Goal: Task Accomplishment & Management: Manage account settings

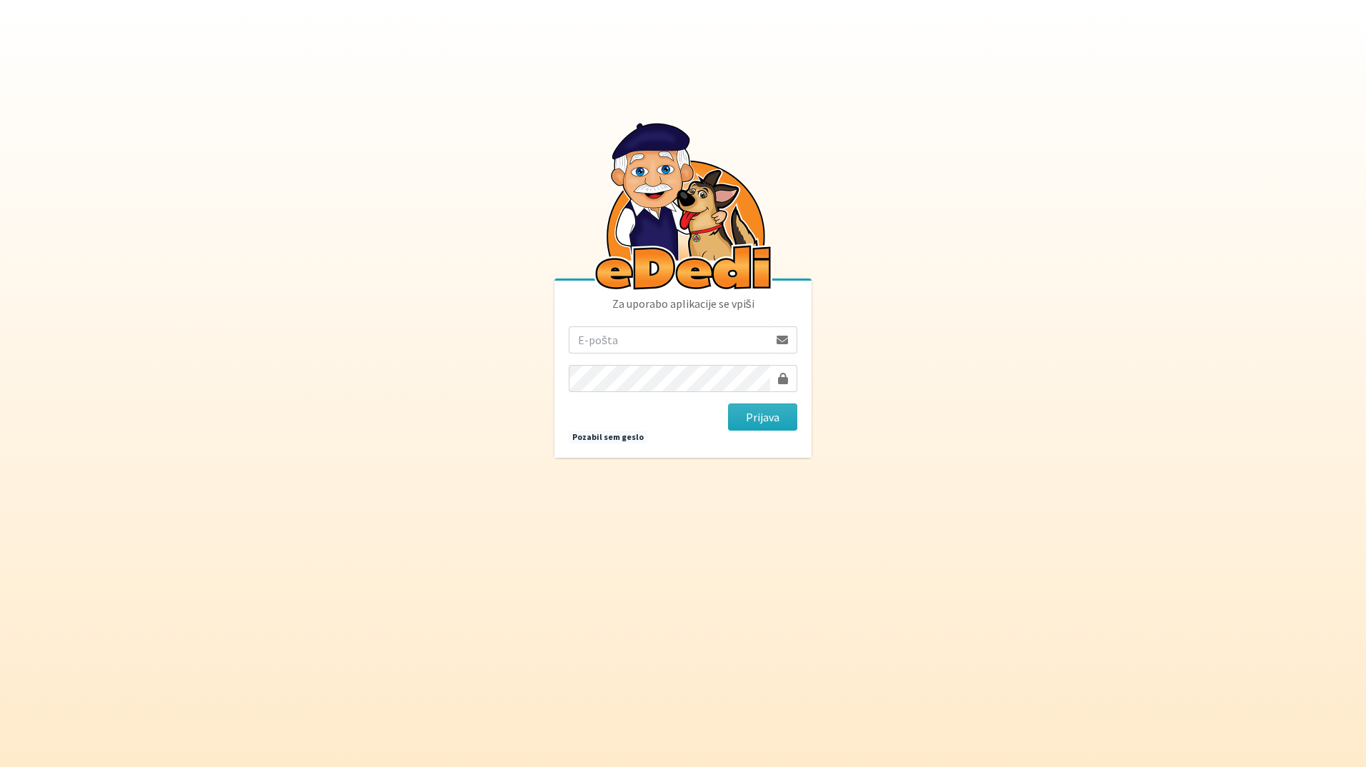
click at [667, 350] on input "email" at bounding box center [669, 339] width 200 height 27
type input "[EMAIL_ADDRESS][DOMAIN_NAME]"
click at [728, 404] on button "Prijava" at bounding box center [762, 417] width 69 height 27
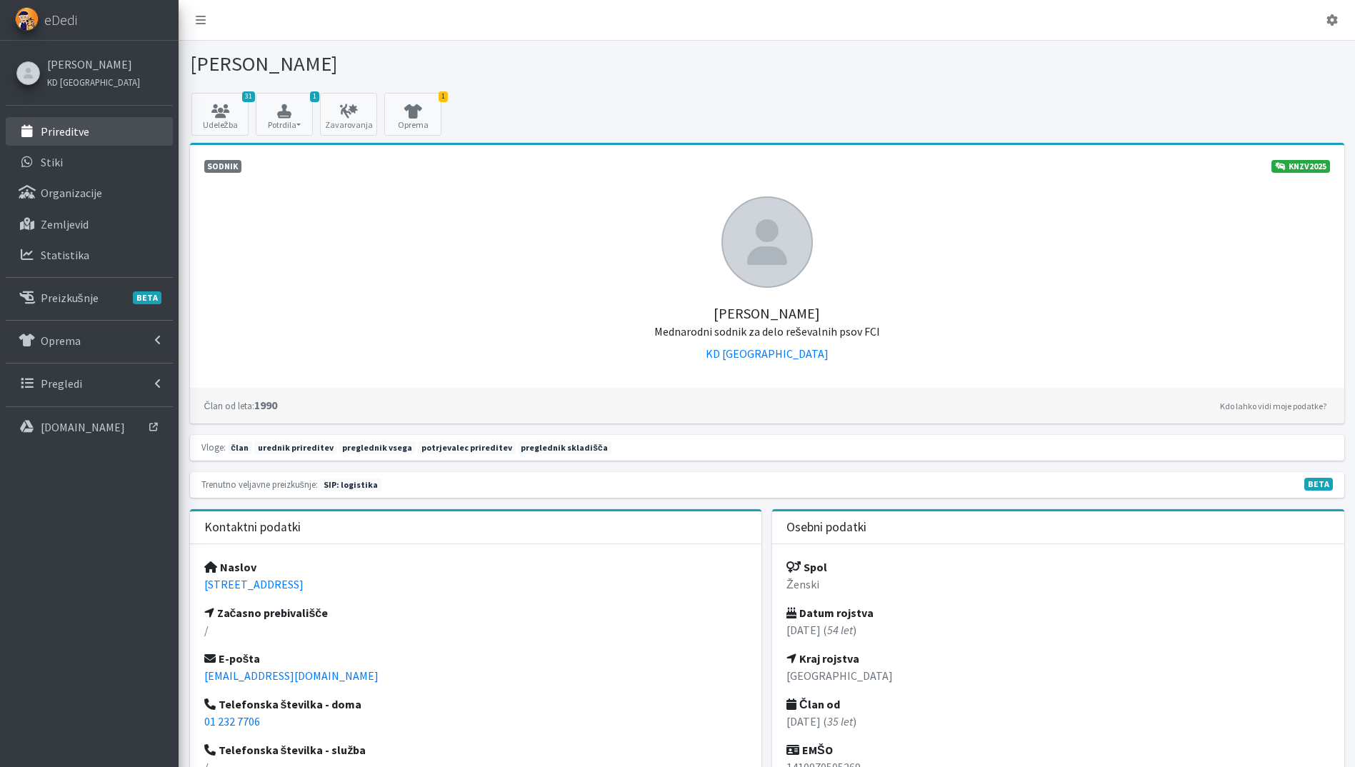
click at [121, 136] on link "Prireditve" at bounding box center [89, 131] width 167 height 29
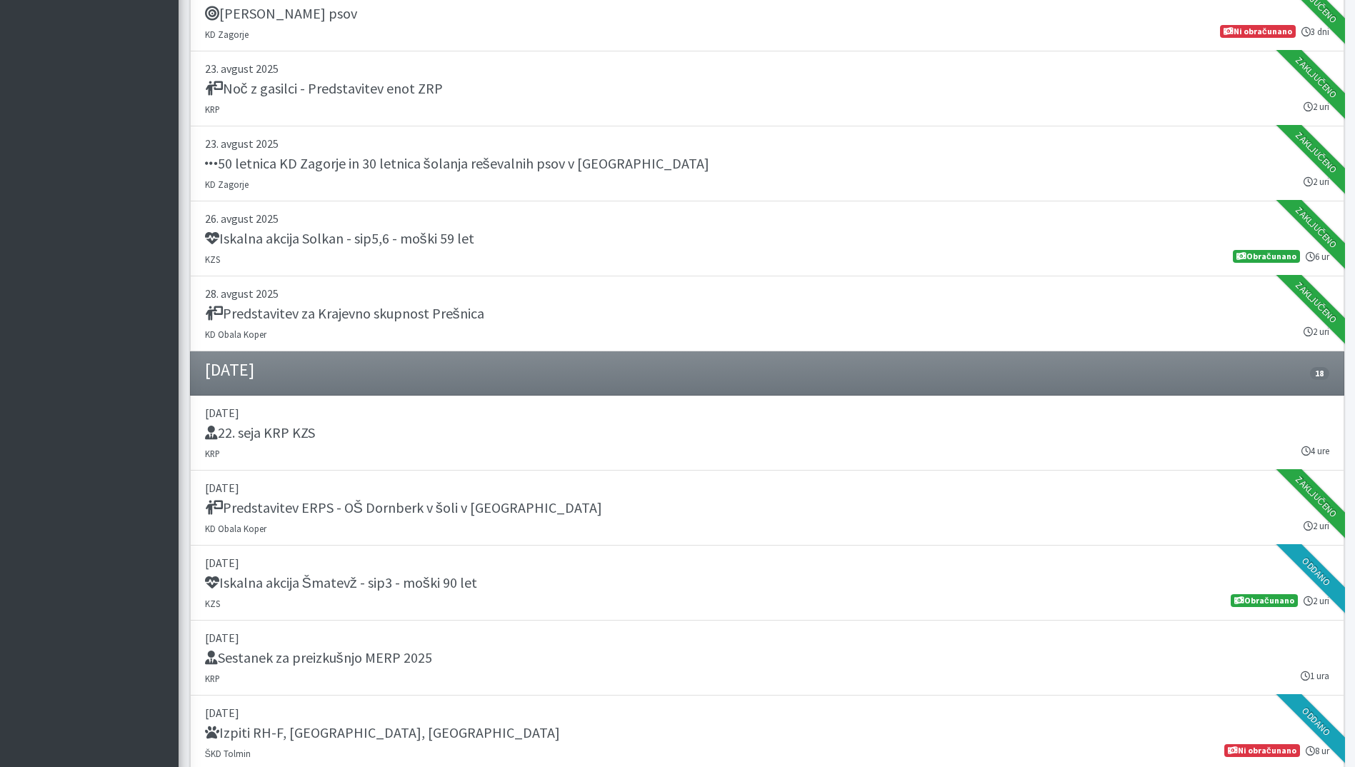
scroll to position [1286, 0]
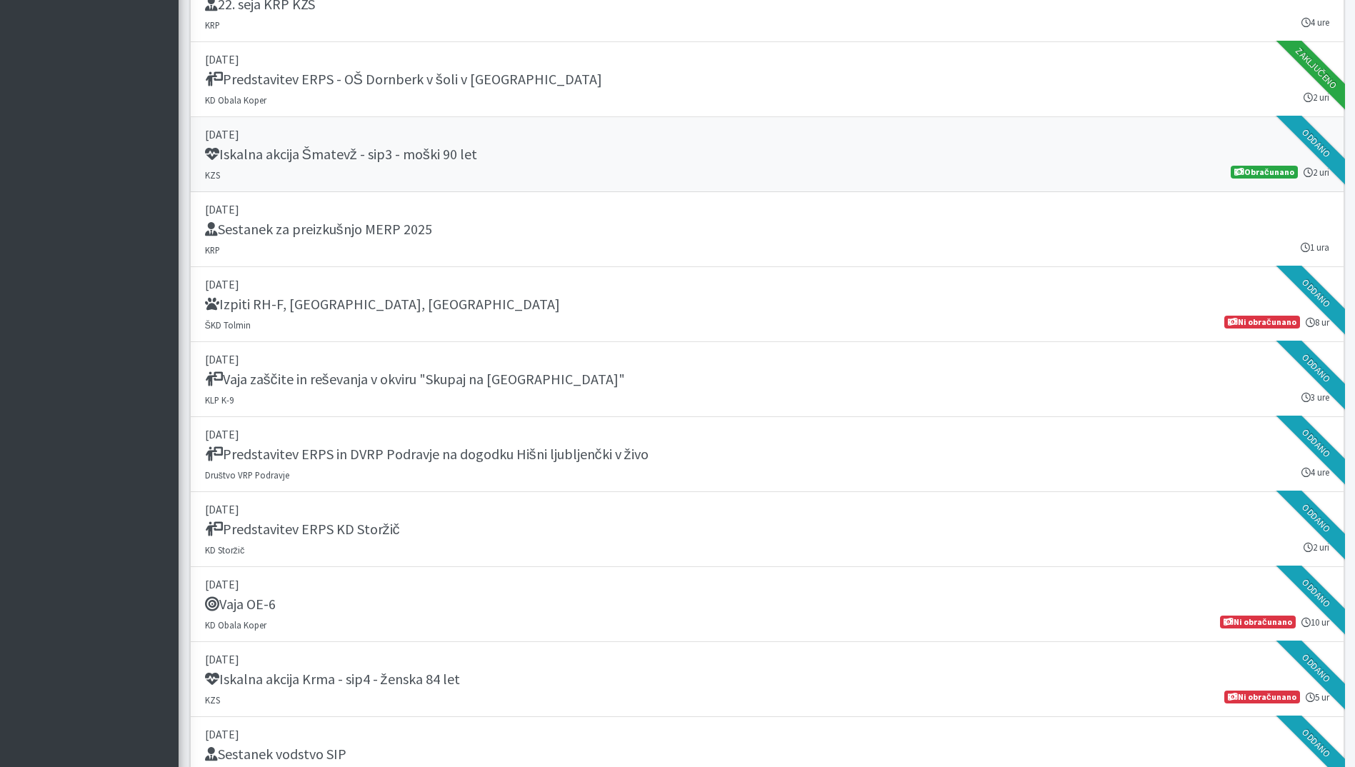
click at [544, 159] on div "Iskalna akcija Šmatevž - sip3 - moški 90 let" at bounding box center [767, 156] width 1124 height 20
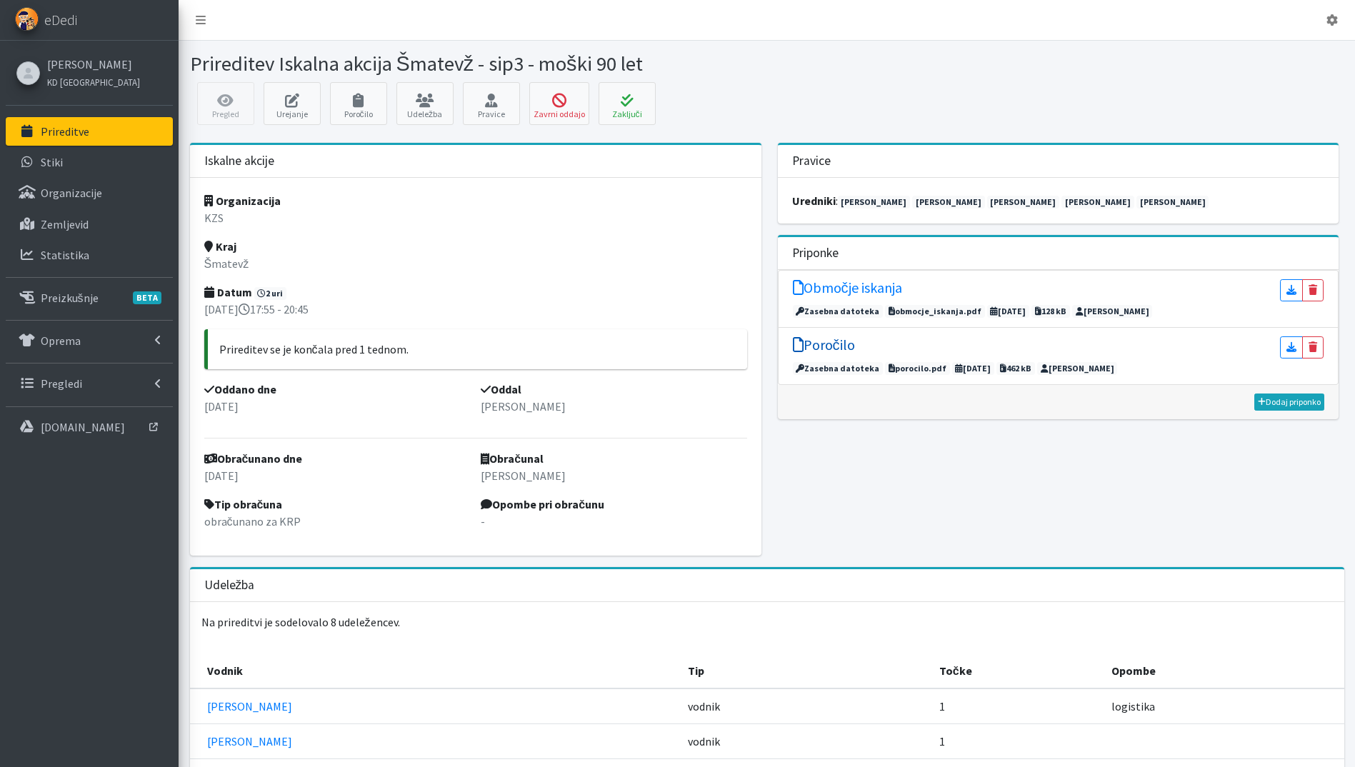
click at [836, 346] on h5 "Poročilo" at bounding box center [824, 344] width 62 height 17
click at [853, 284] on h5 "Območje iskanja" at bounding box center [847, 287] width 109 height 17
click at [629, 106] on icon at bounding box center [627, 101] width 49 height 14
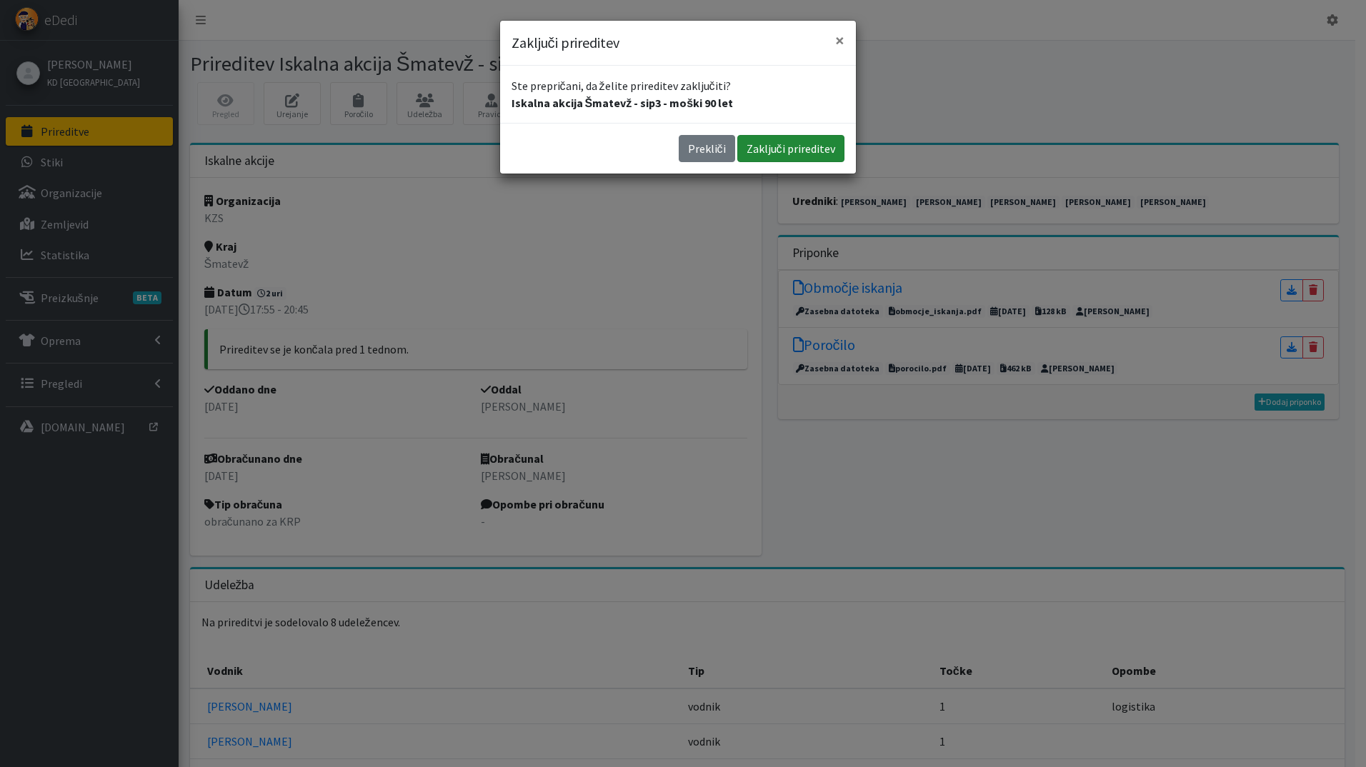
click at [806, 154] on button "Zaključi prireditev" at bounding box center [790, 148] width 107 height 27
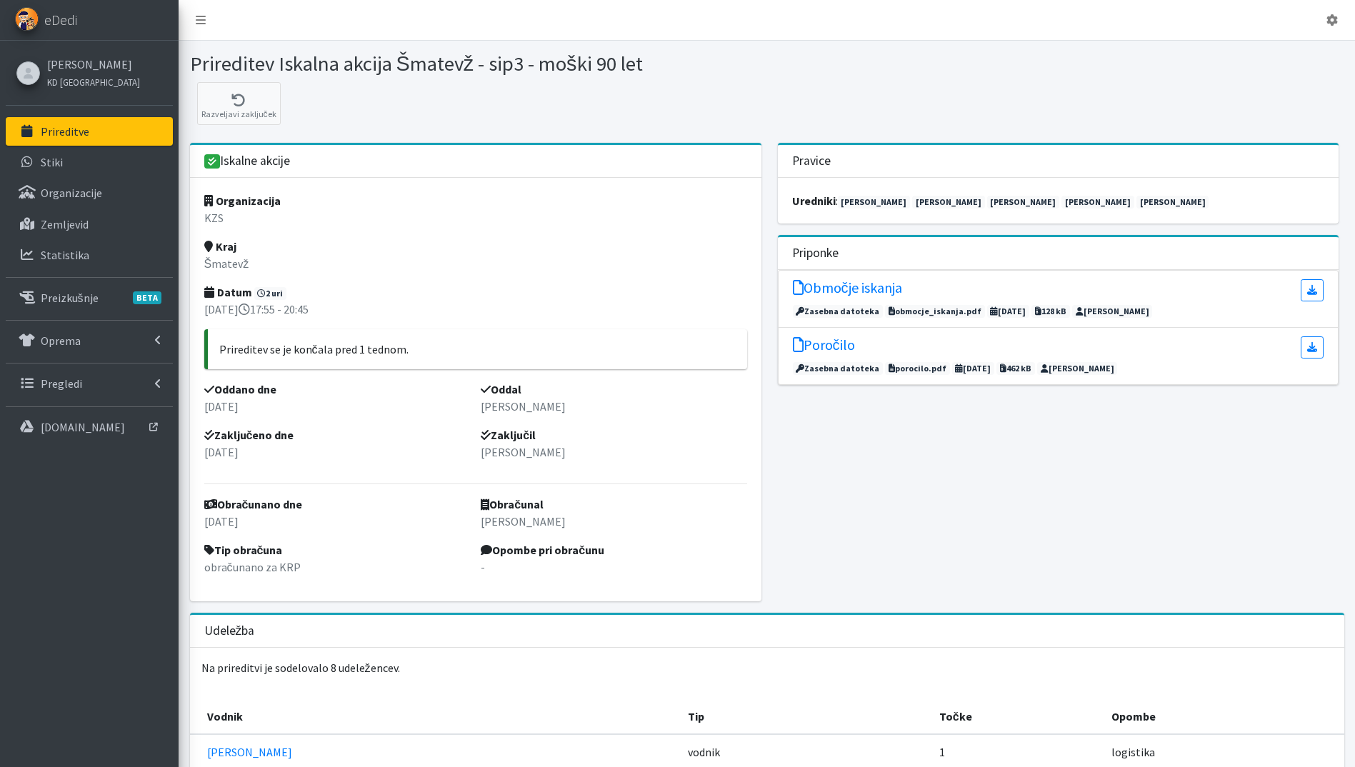
click at [100, 143] on link "Prireditve" at bounding box center [89, 131] width 167 height 29
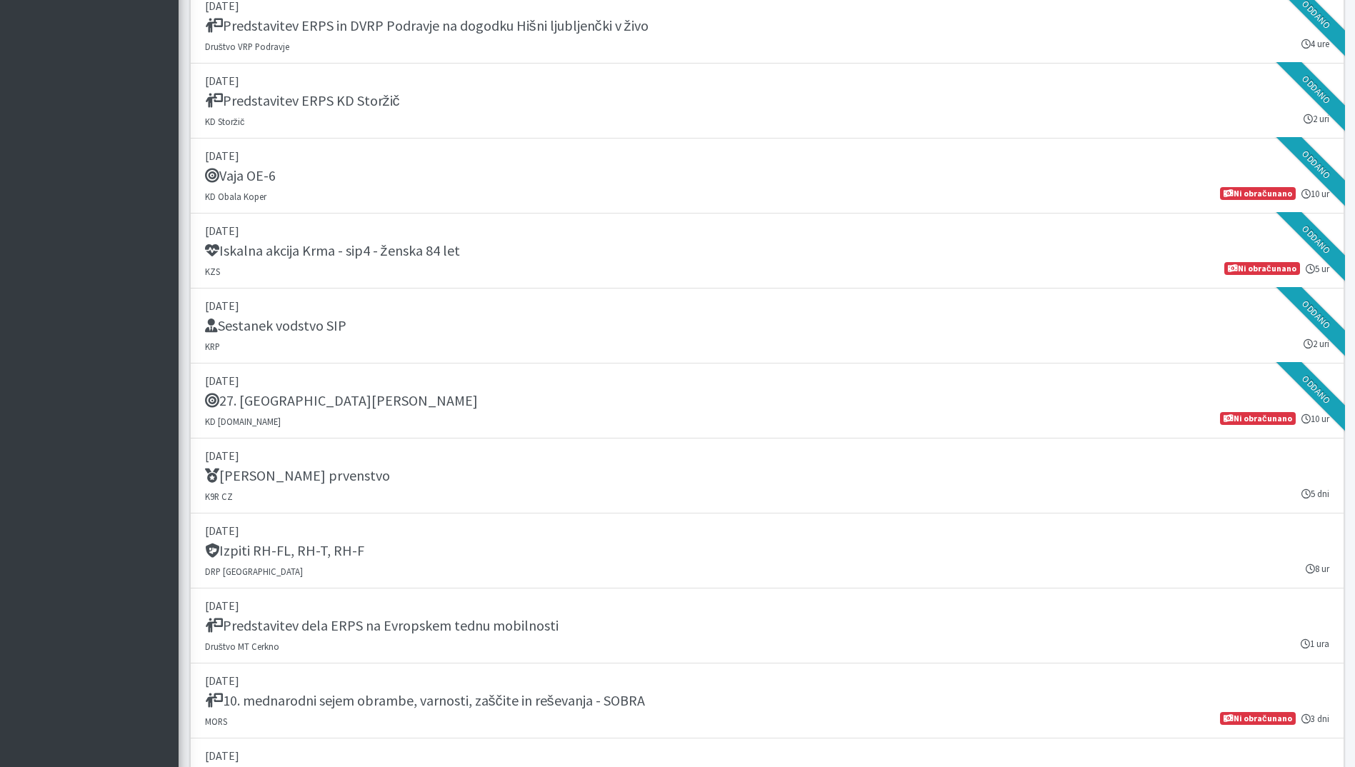
scroll to position [1286, 0]
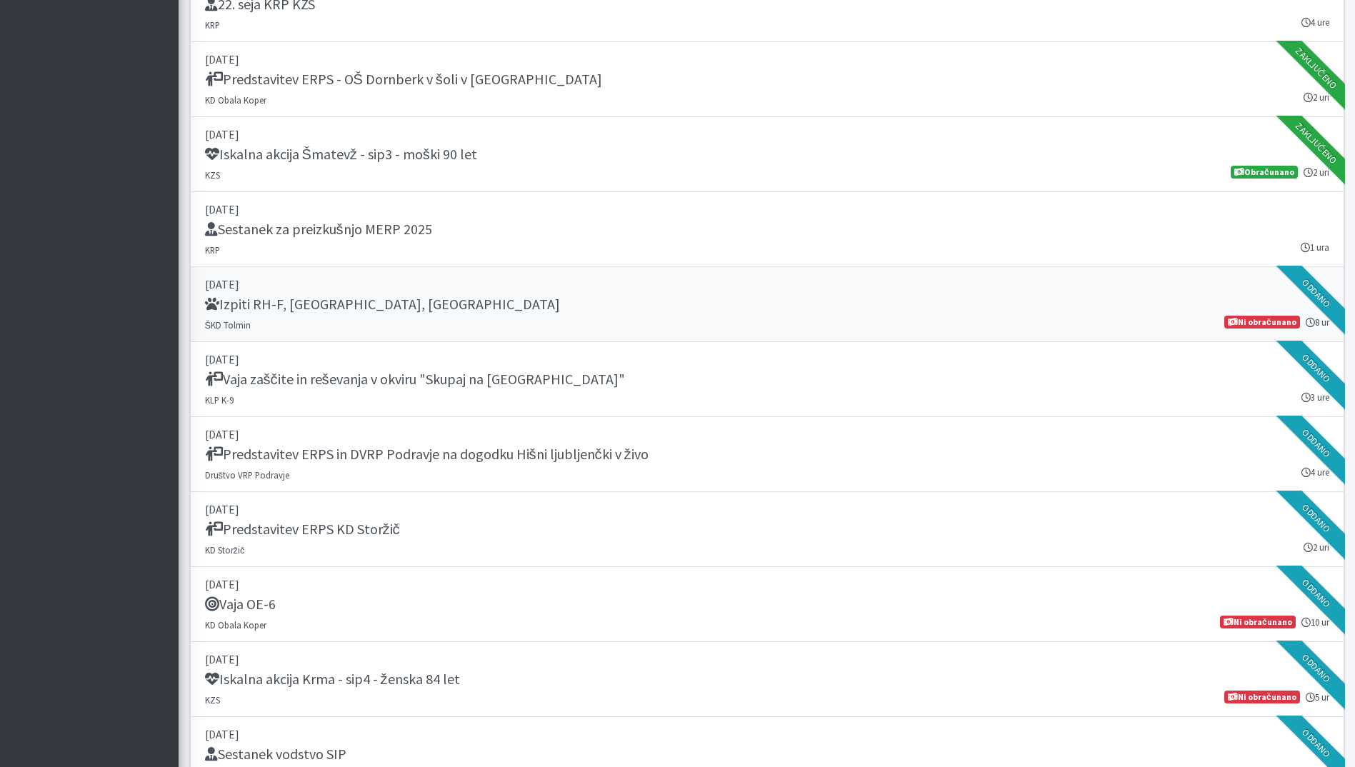
click at [644, 318] on link "06. september 2025 Izpiti RH-F, FL, MT ŠKD Tolmin 8 ur Ni obračunano" at bounding box center [767, 304] width 1154 height 75
click at [587, 393] on link "06. september 2025 Vaja zaščite in reševanja v okviru "Skupaj na Lisco" KLP K-9…" at bounding box center [767, 379] width 1154 height 75
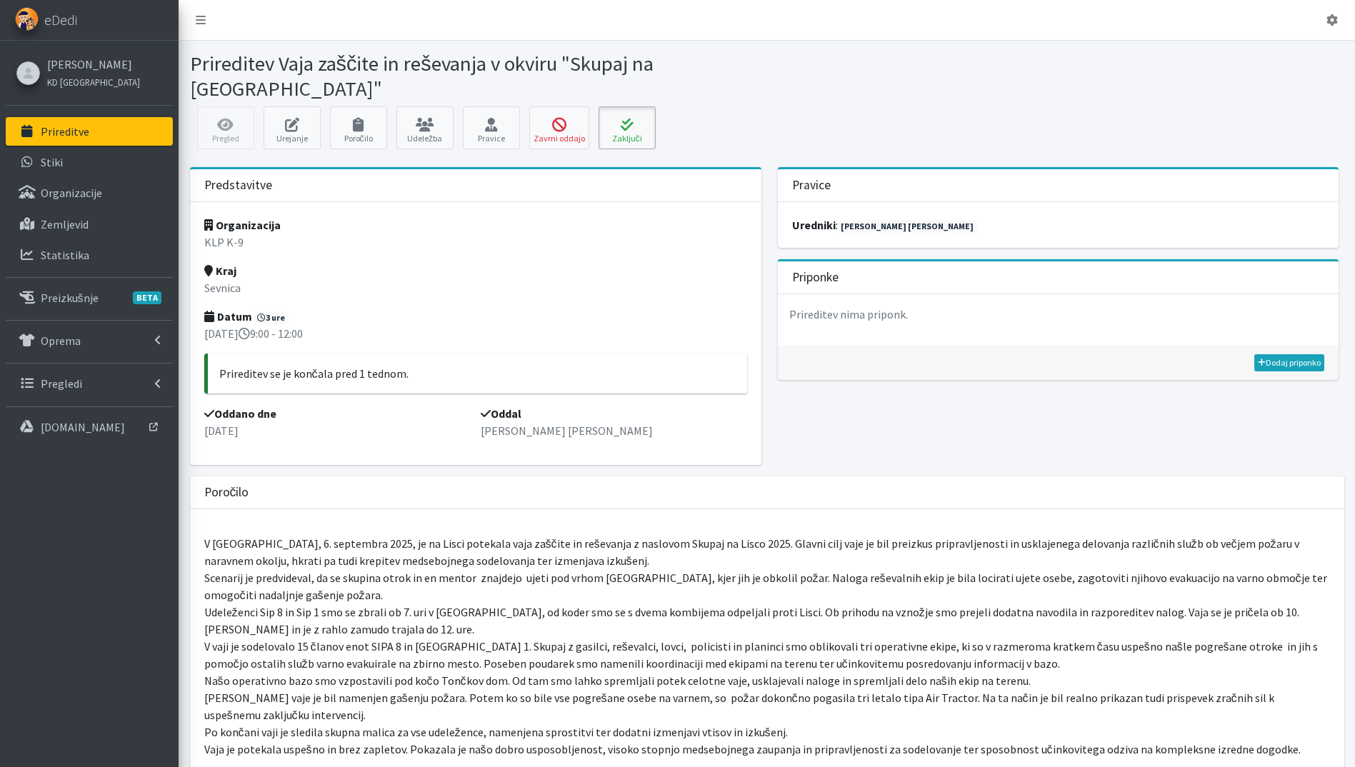
click at [640, 118] on icon at bounding box center [627, 125] width 49 height 14
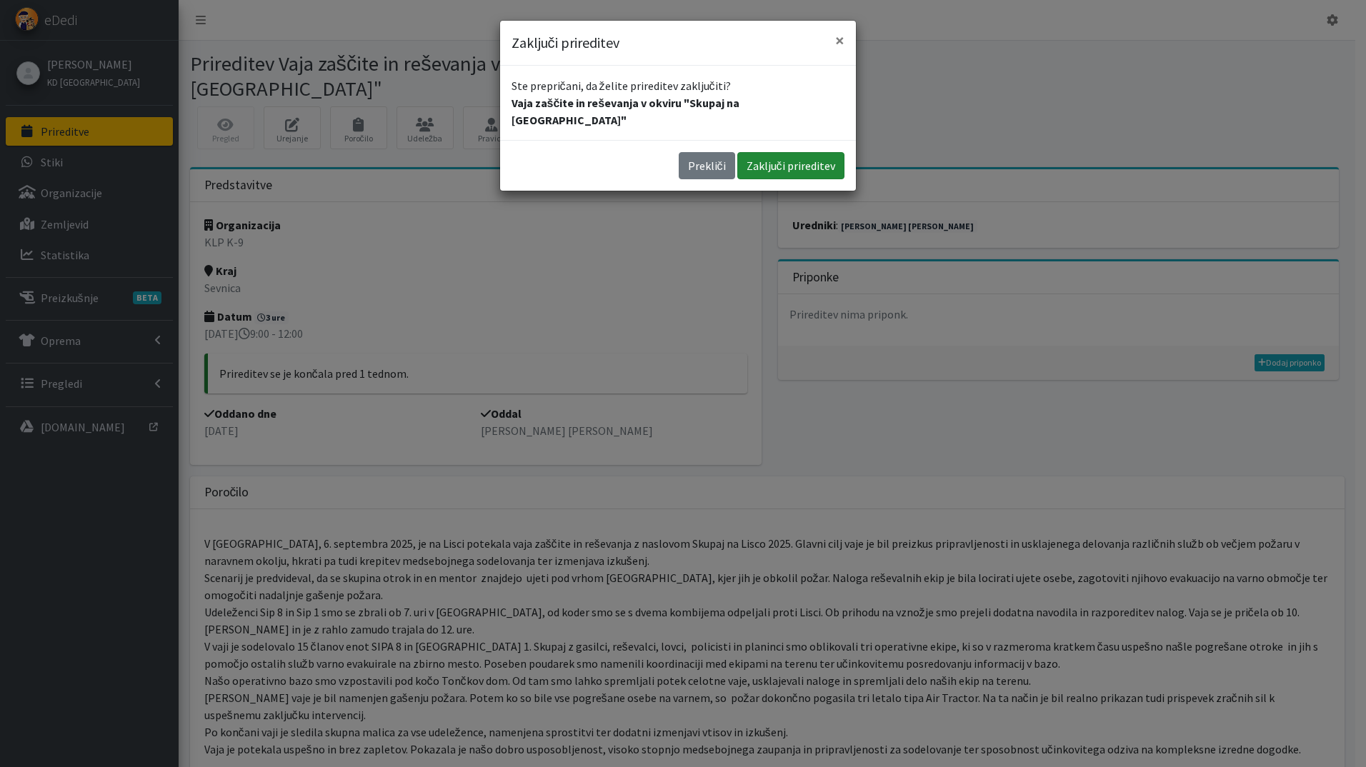
click at [778, 152] on button "Zaključi prireditev" at bounding box center [790, 165] width 107 height 27
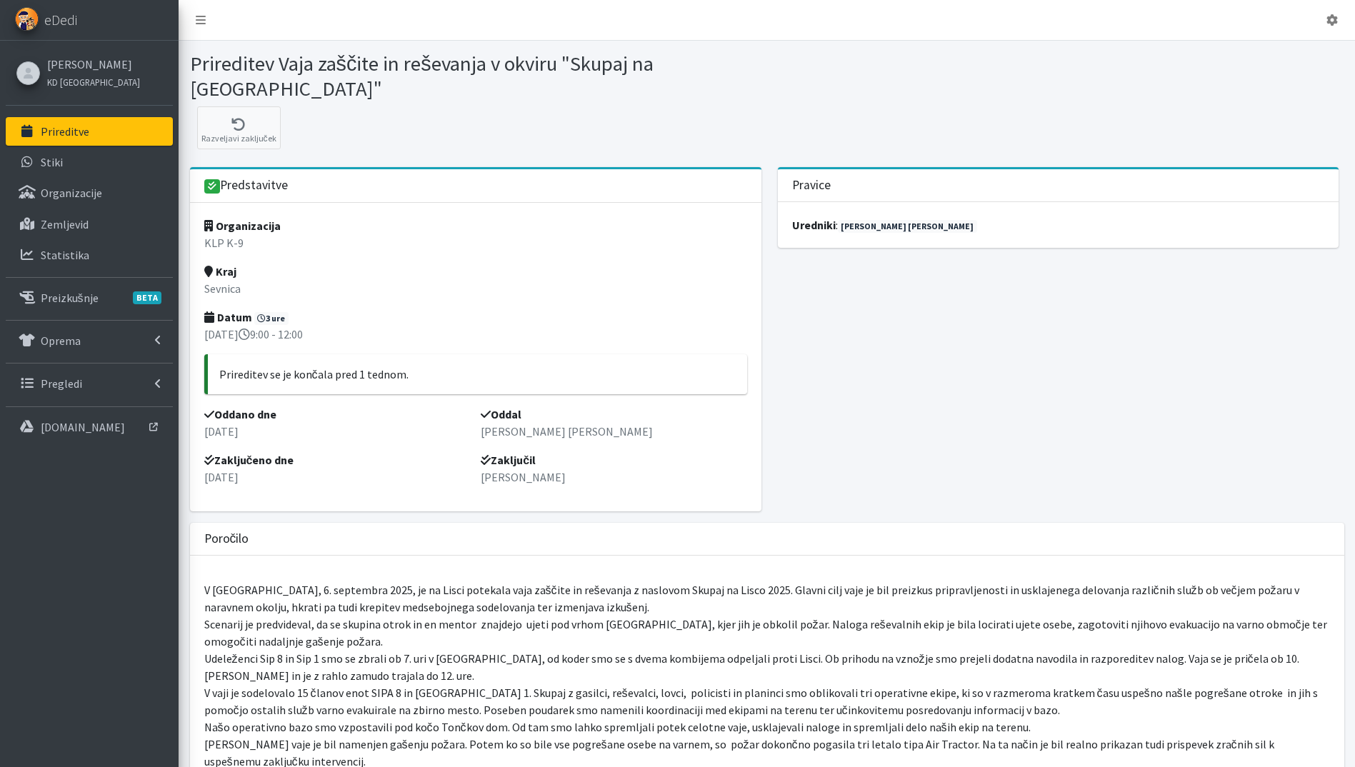
click at [83, 123] on link "Prireditve" at bounding box center [89, 131] width 167 height 29
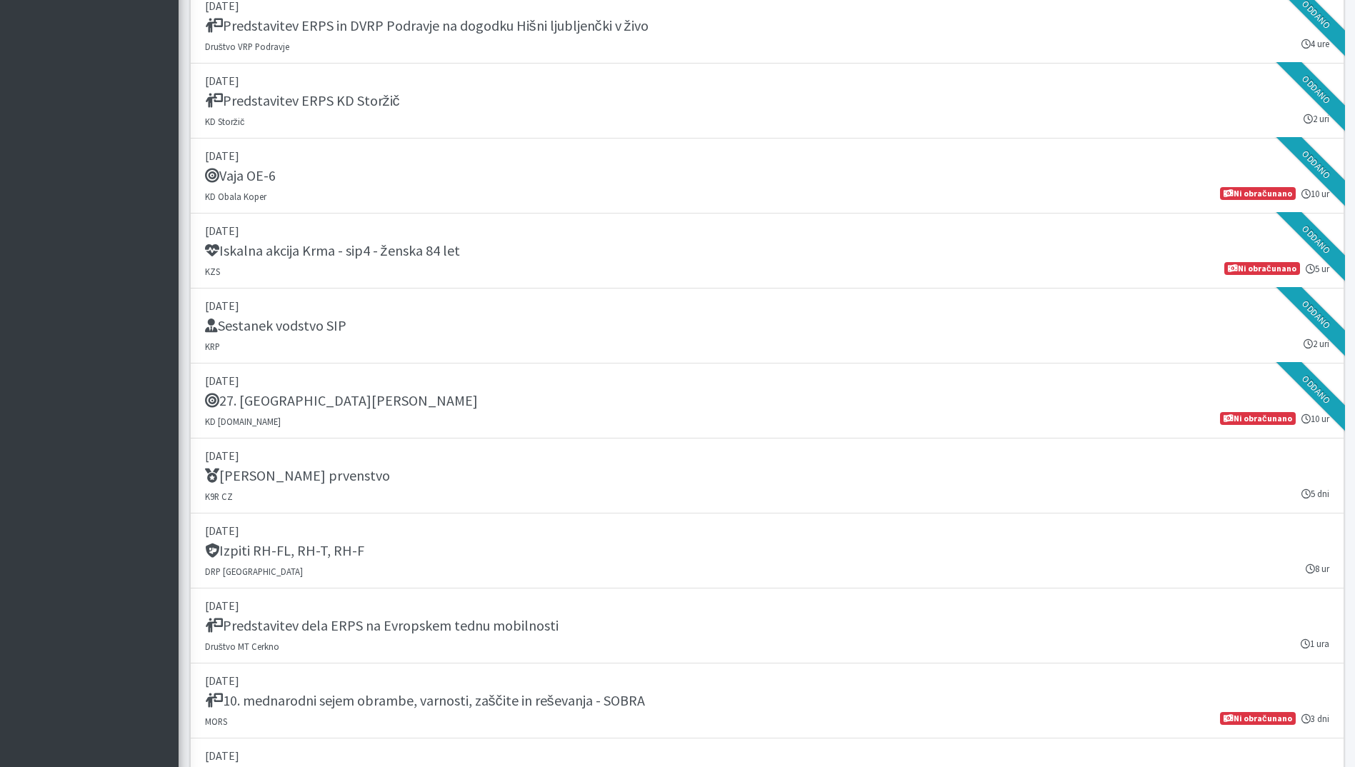
scroll to position [1286, 0]
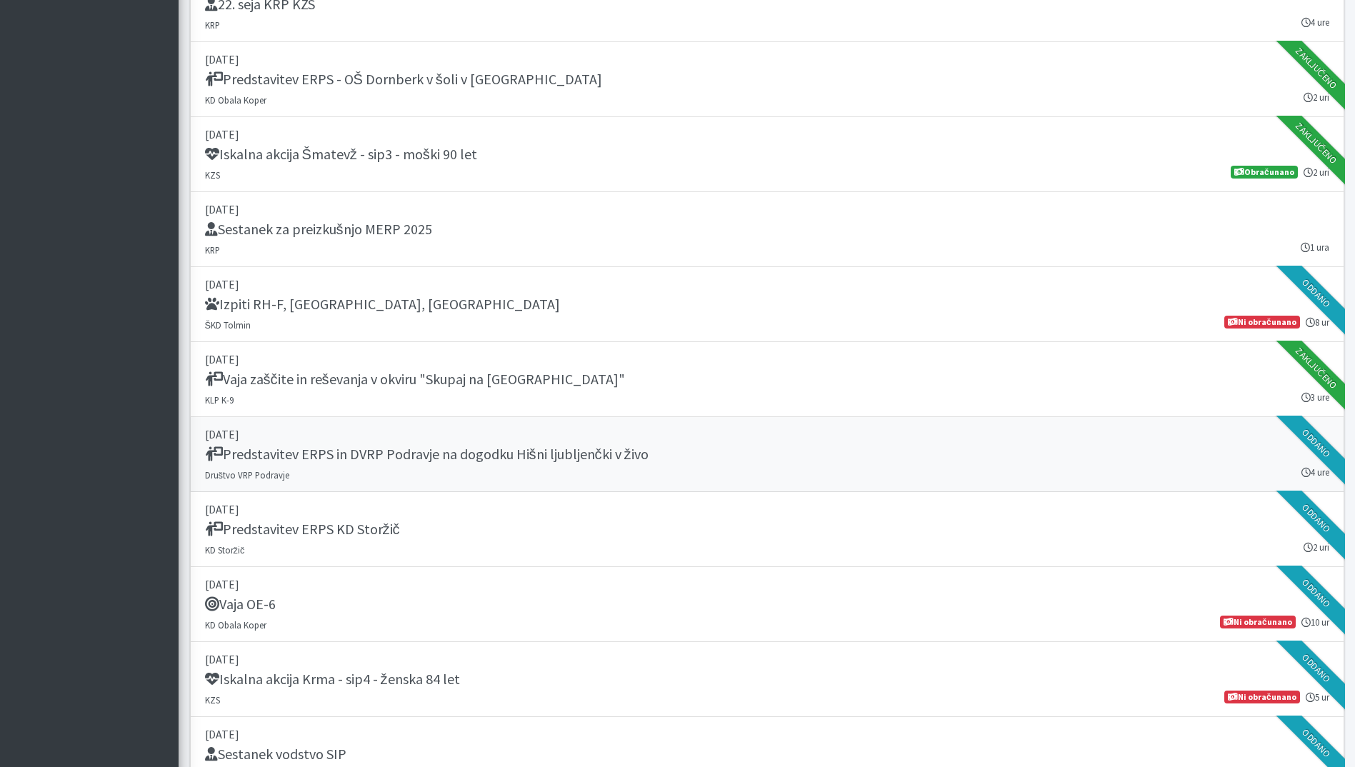
click at [555, 469] on link "06. september 2025 Predstavitev ERPS in DVRP Podravje na dogodku Hišni ljubljen…" at bounding box center [767, 454] width 1154 height 75
click at [678, 529] on div "Predstavitev ERPS KD Storžič" at bounding box center [767, 531] width 1124 height 20
click at [707, 604] on div "Vaja OE-6" at bounding box center [767, 606] width 1124 height 20
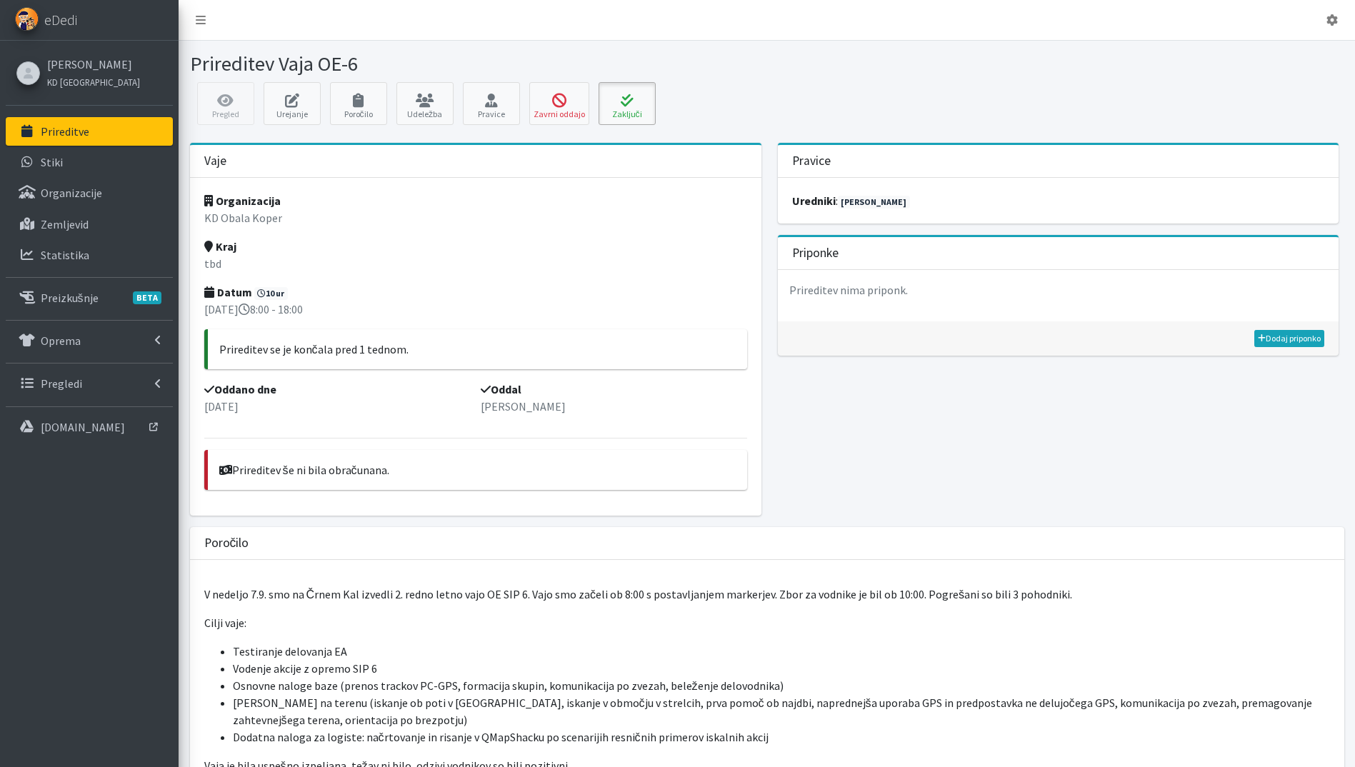
click at [634, 96] on icon at bounding box center [627, 101] width 49 height 14
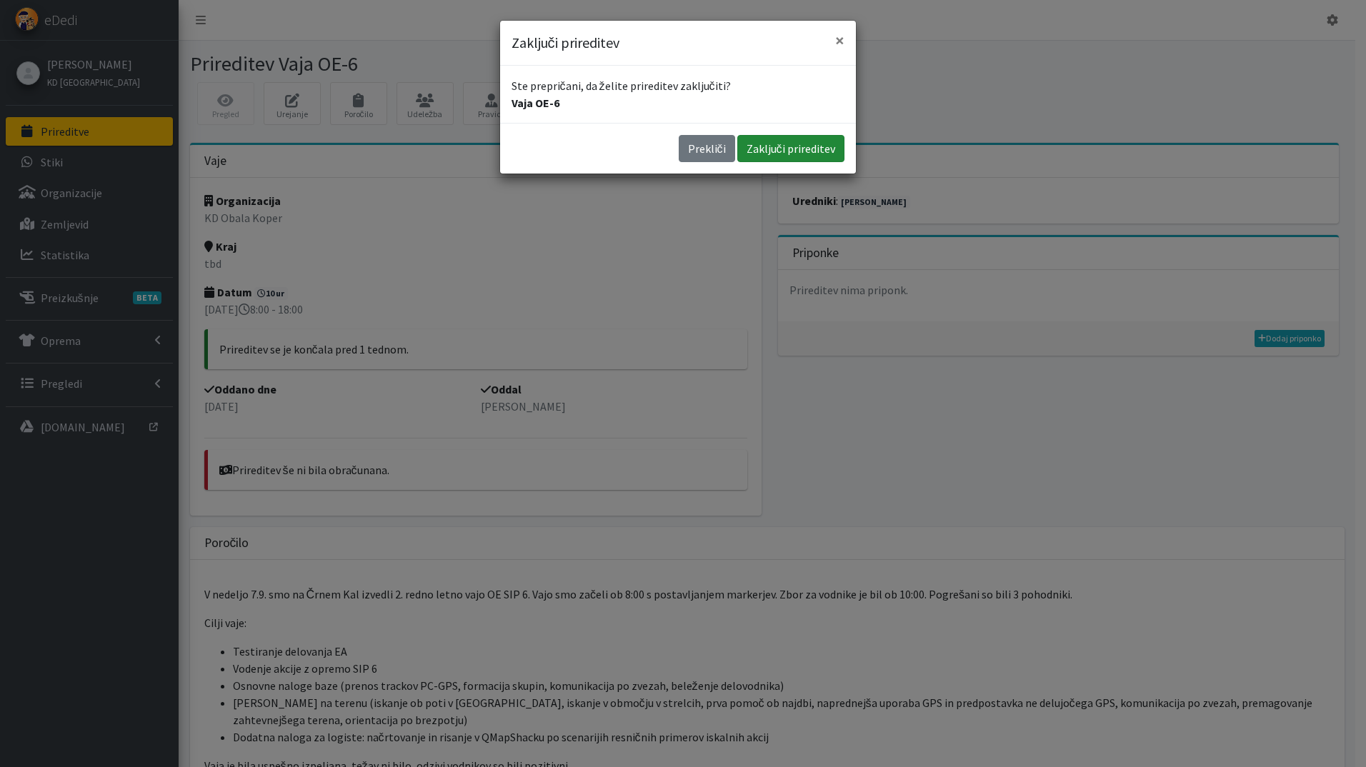
click at [794, 144] on button "Zaključi prireditev" at bounding box center [790, 148] width 107 height 27
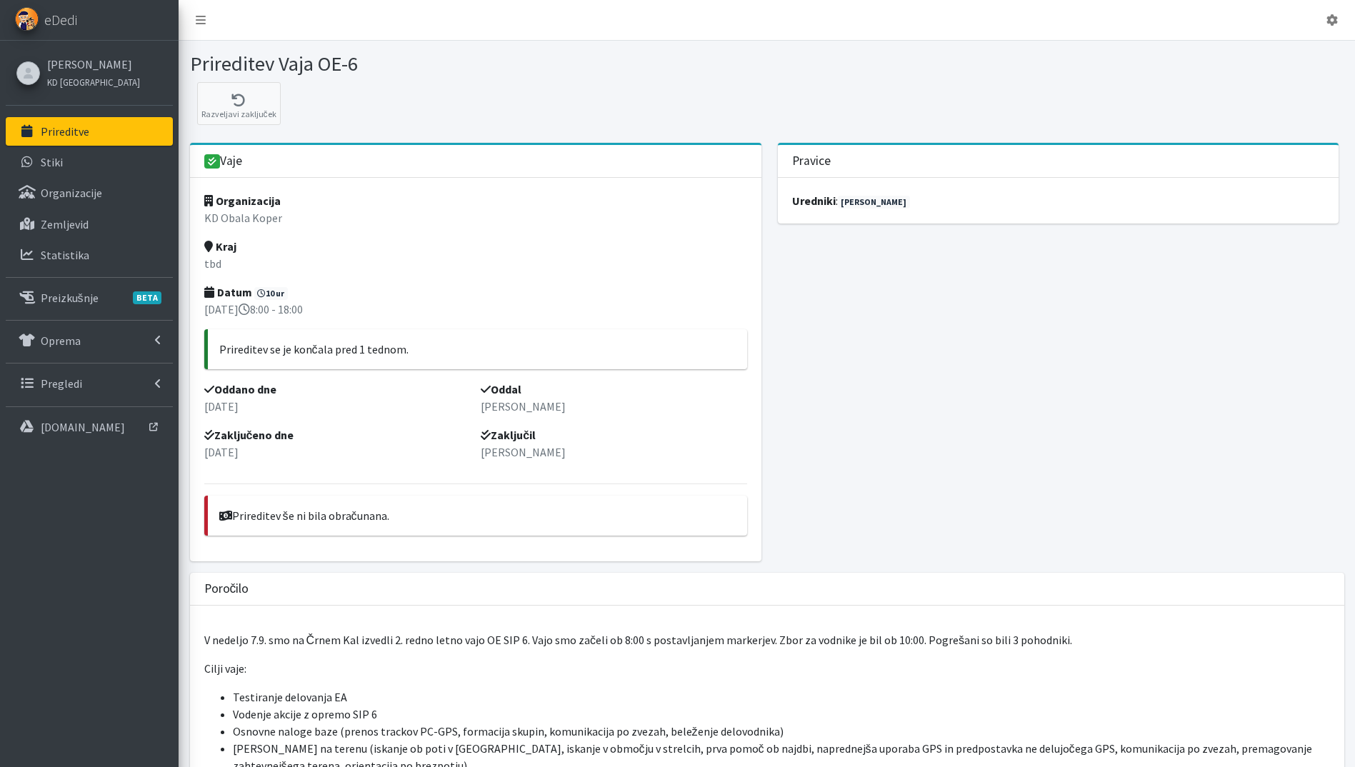
click at [123, 124] on link "Prireditve" at bounding box center [89, 131] width 167 height 29
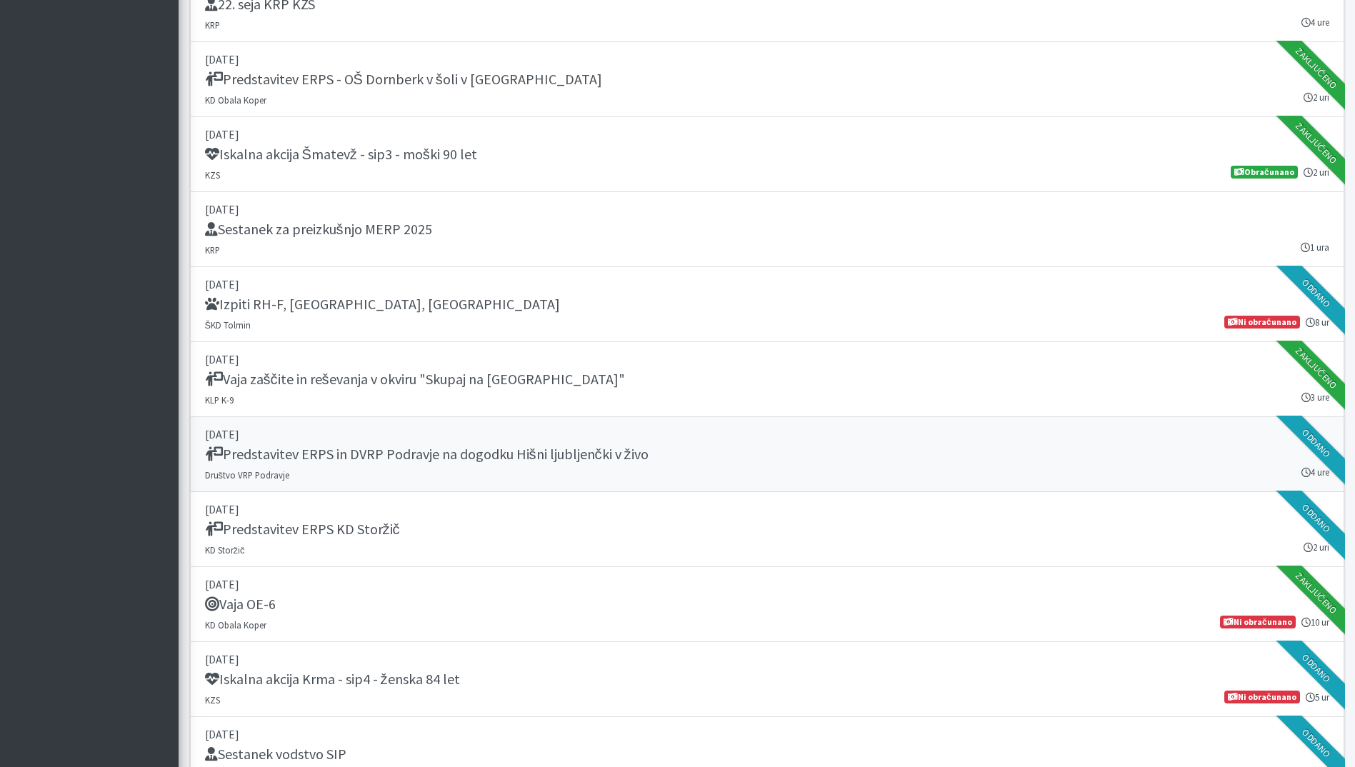
scroll to position [1714, 0]
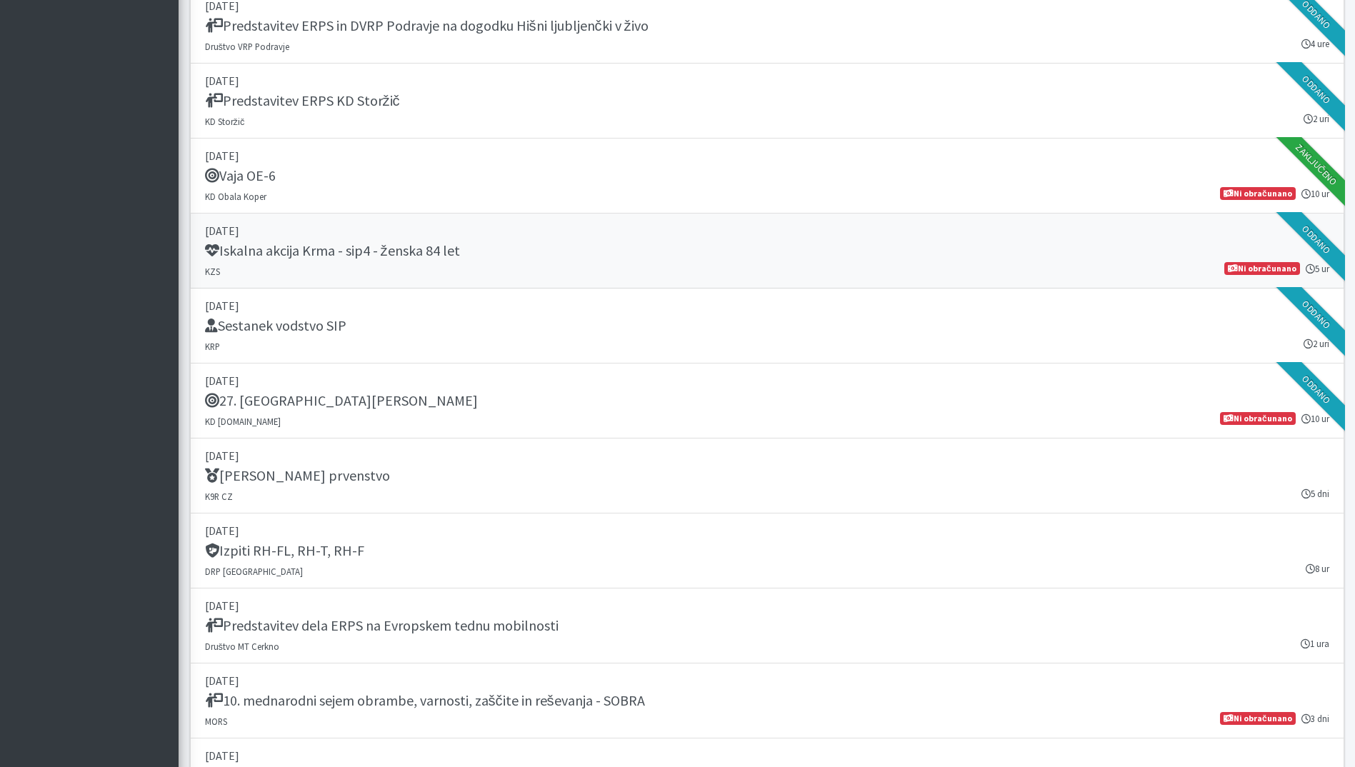
click at [454, 267] on link "09. september 2025 Iskalna akcija Krma - sip4 - ženska 84 let KZS 5 ur Ni obrač…" at bounding box center [767, 251] width 1154 height 75
click at [675, 340] on link "10. september 2025 Sestanek vodstvo SIP KRP 2 uri Oddano" at bounding box center [767, 326] width 1154 height 75
click at [679, 398] on div "27. Memorial Boža Talana" at bounding box center [767, 402] width 1124 height 20
click at [541, 474] on div "[PERSON_NAME] prvenstvo" at bounding box center [767, 477] width 1124 height 20
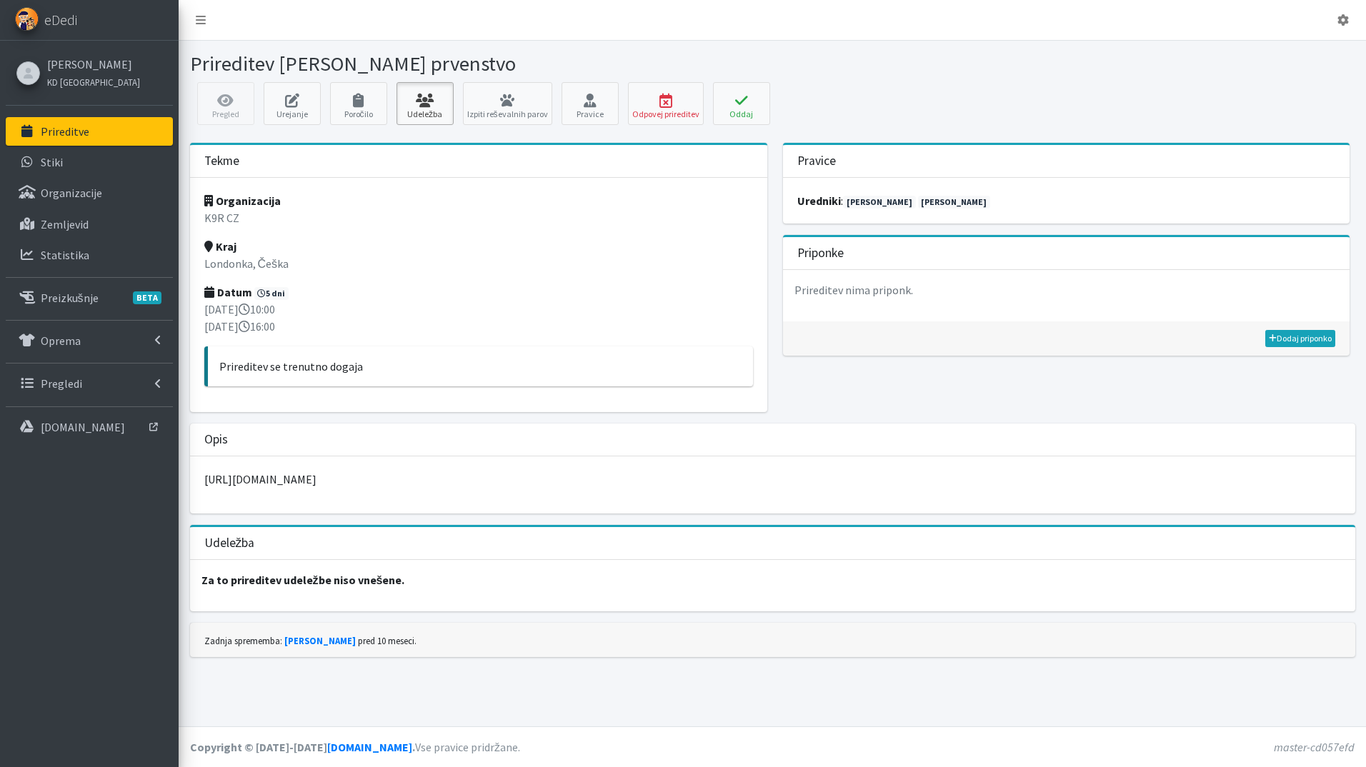
click at [418, 99] on icon at bounding box center [425, 101] width 49 height 14
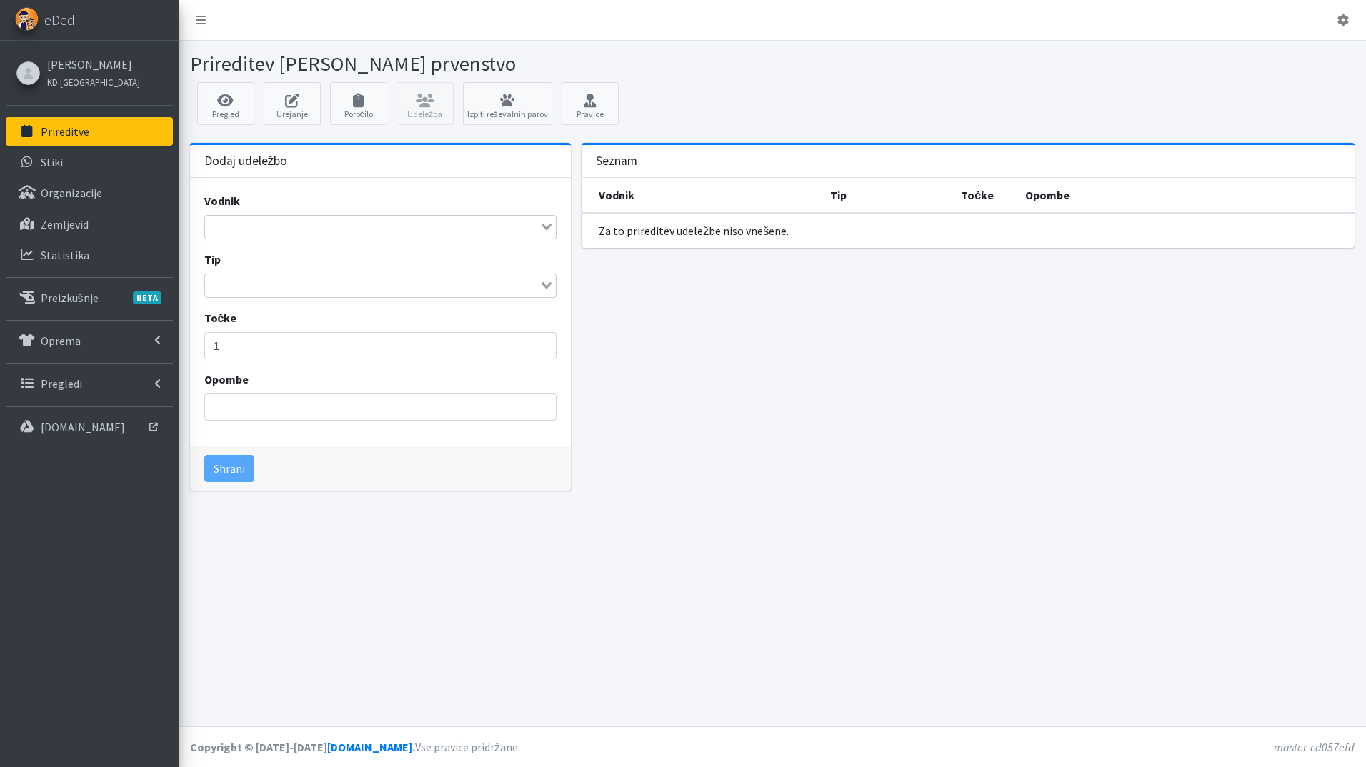
click at [363, 227] on input "Search for option" at bounding box center [372, 227] width 332 height 17
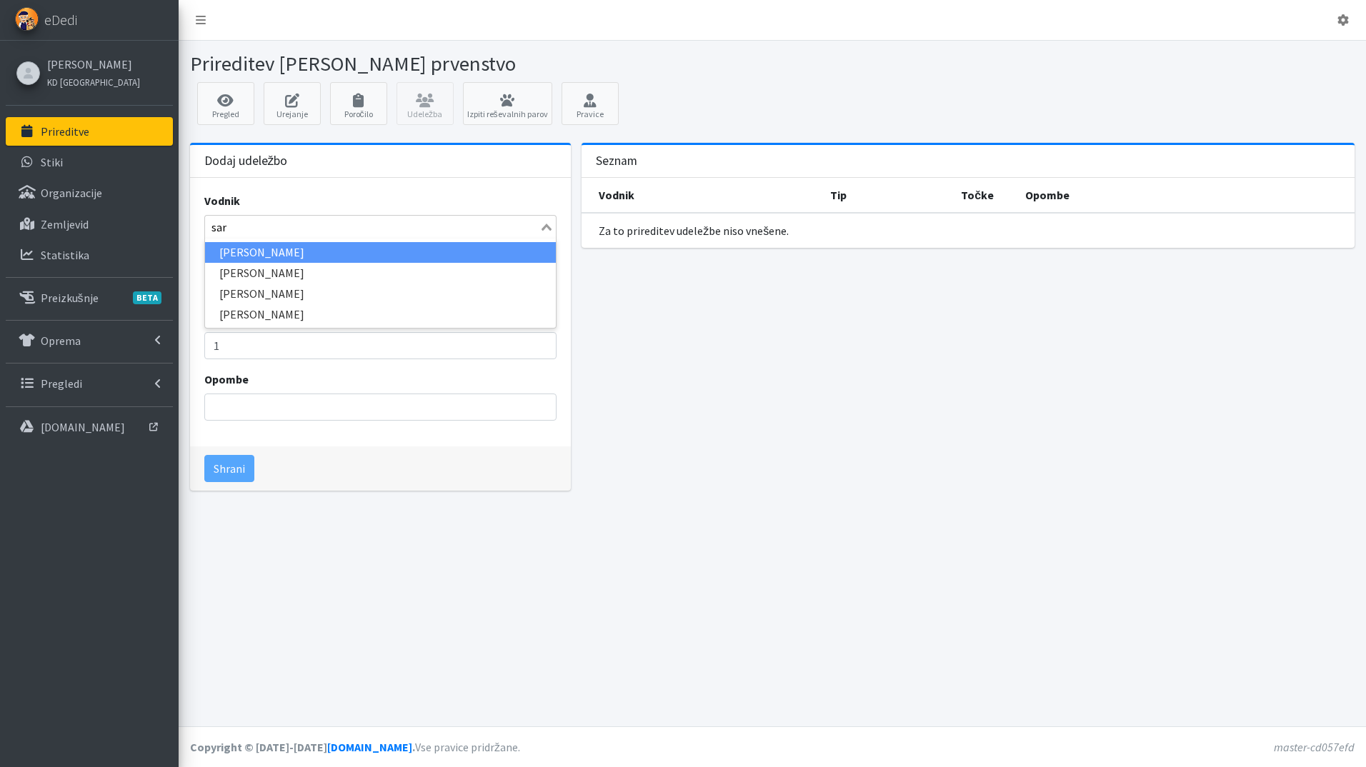
type input "[PERSON_NAME]"
click at [360, 244] on li "[PERSON_NAME]" at bounding box center [380, 252] width 351 height 21
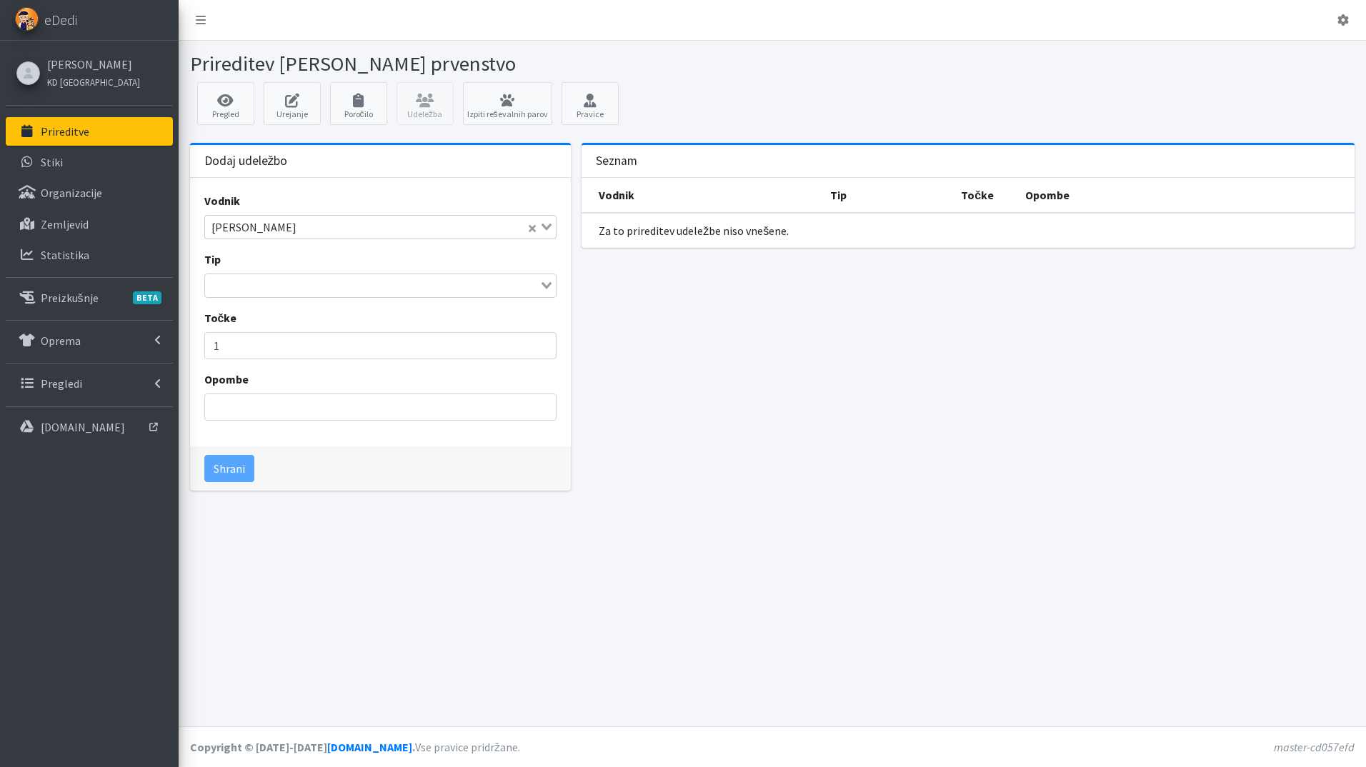
click at [550, 284] on icon "Search for option" at bounding box center [546, 285] width 10 height 7
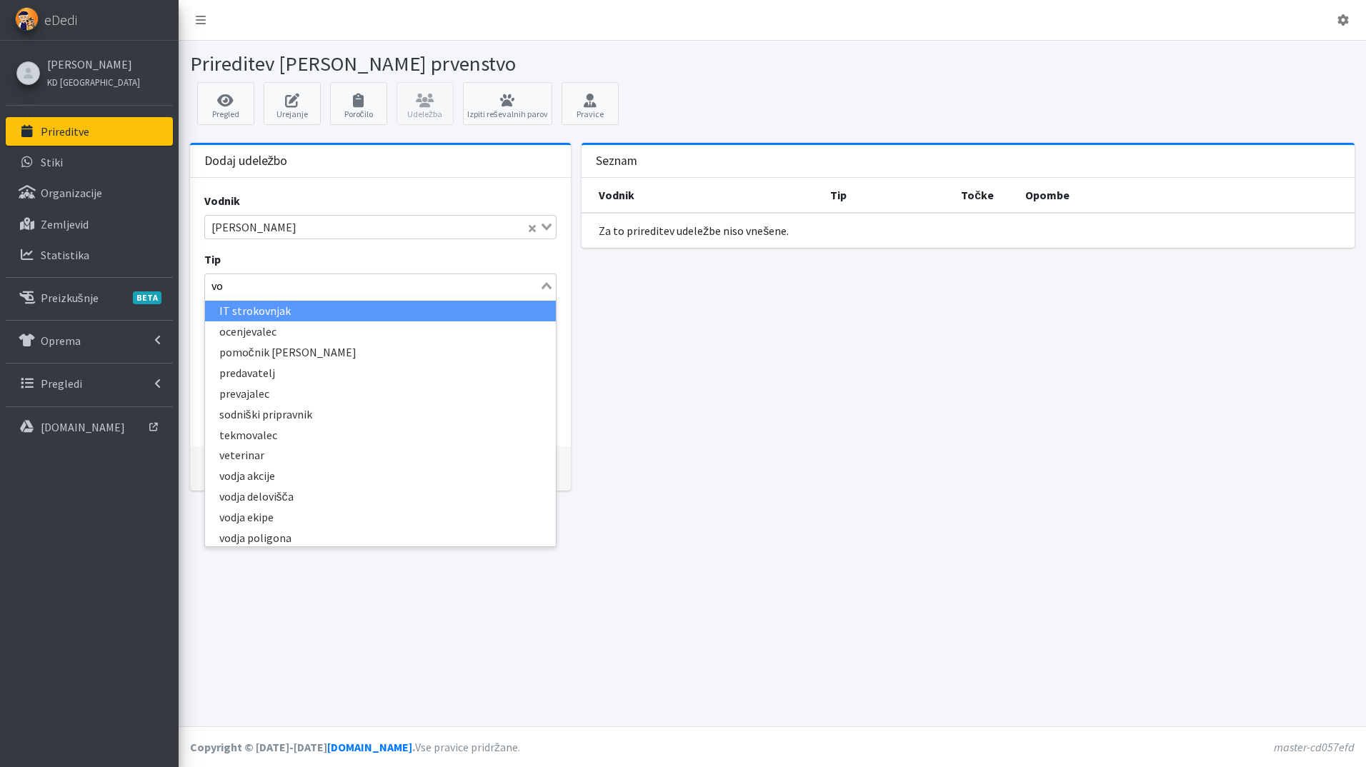
type input "vod"
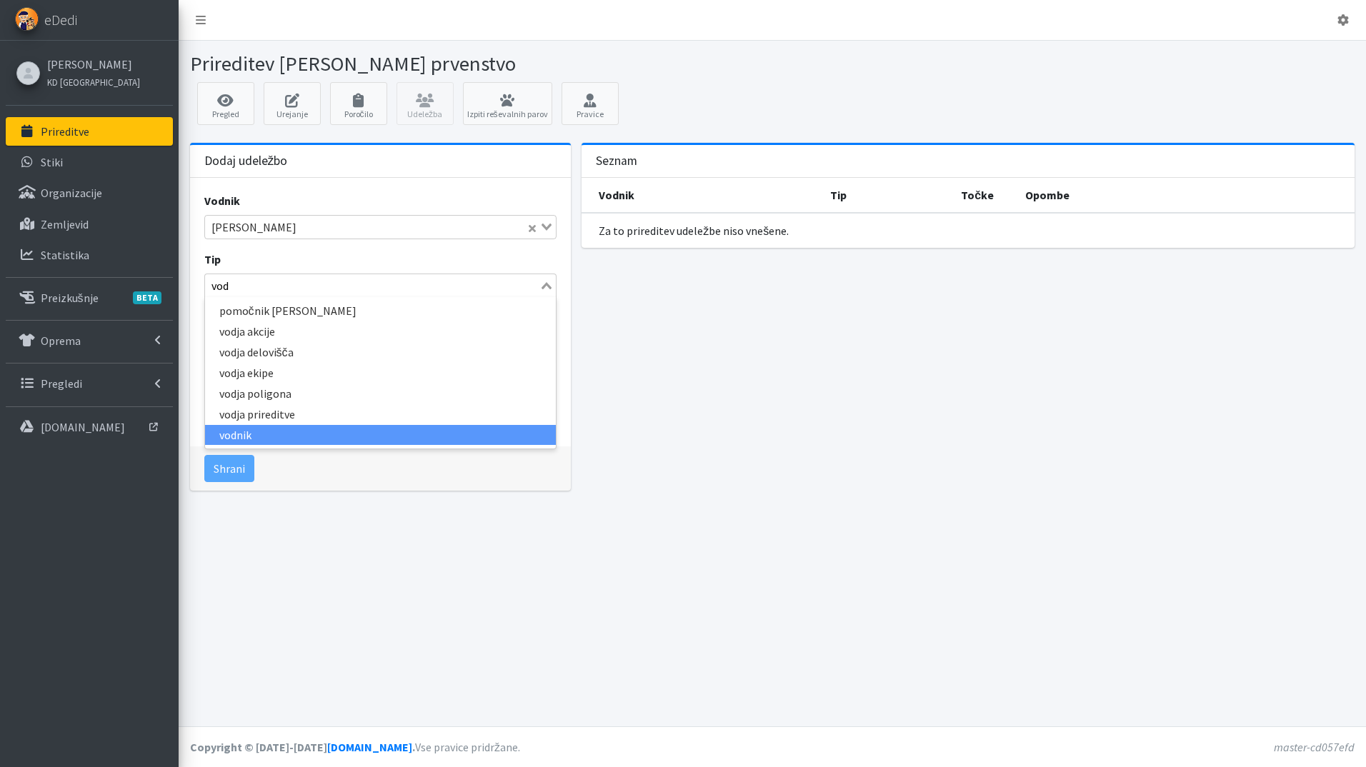
click at [323, 426] on li "vodnik" at bounding box center [380, 435] width 351 height 21
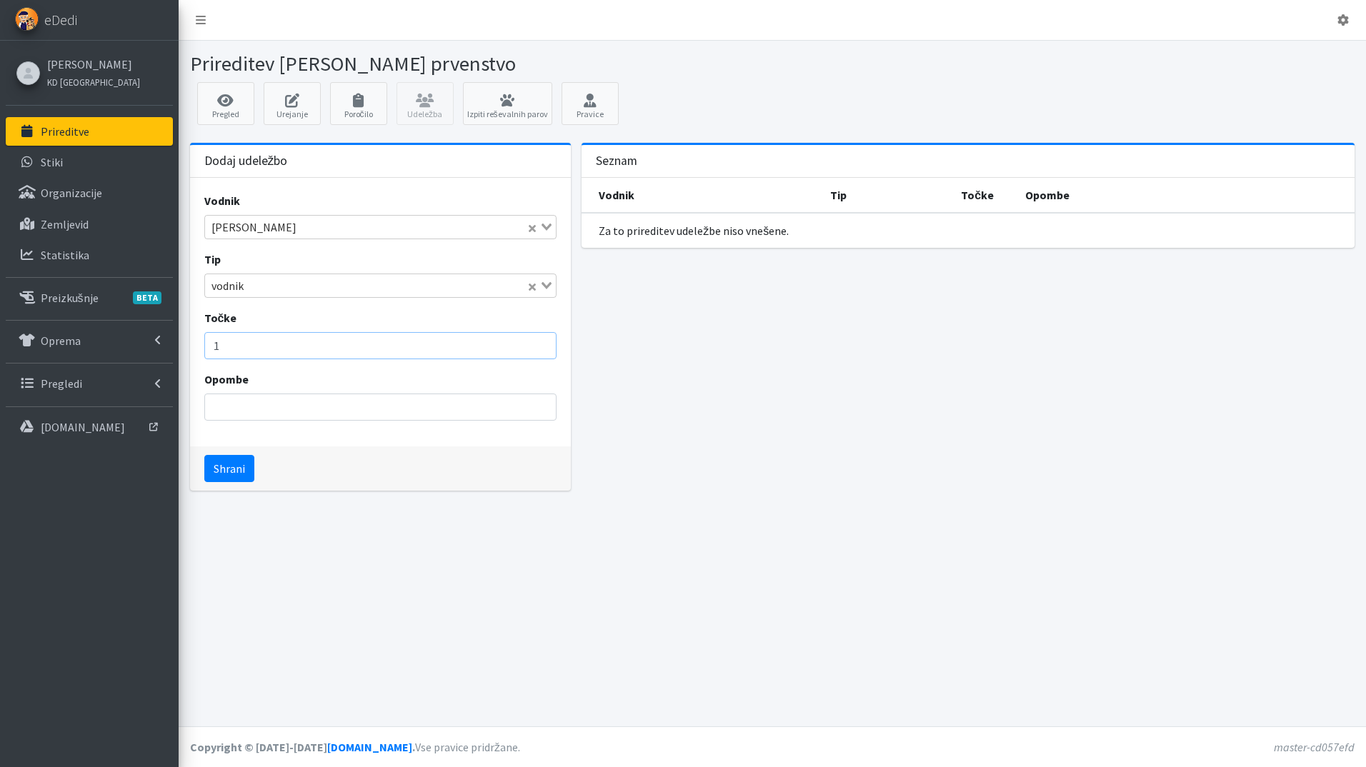
click at [254, 352] on input "1" at bounding box center [380, 345] width 353 height 27
click at [542, 343] on input "2" at bounding box center [380, 345] width 353 height 27
click at [542, 343] on input "3" at bounding box center [380, 345] width 353 height 27
click at [542, 343] on input "4" at bounding box center [380, 345] width 353 height 27
click at [542, 343] on input "5" at bounding box center [380, 345] width 353 height 27
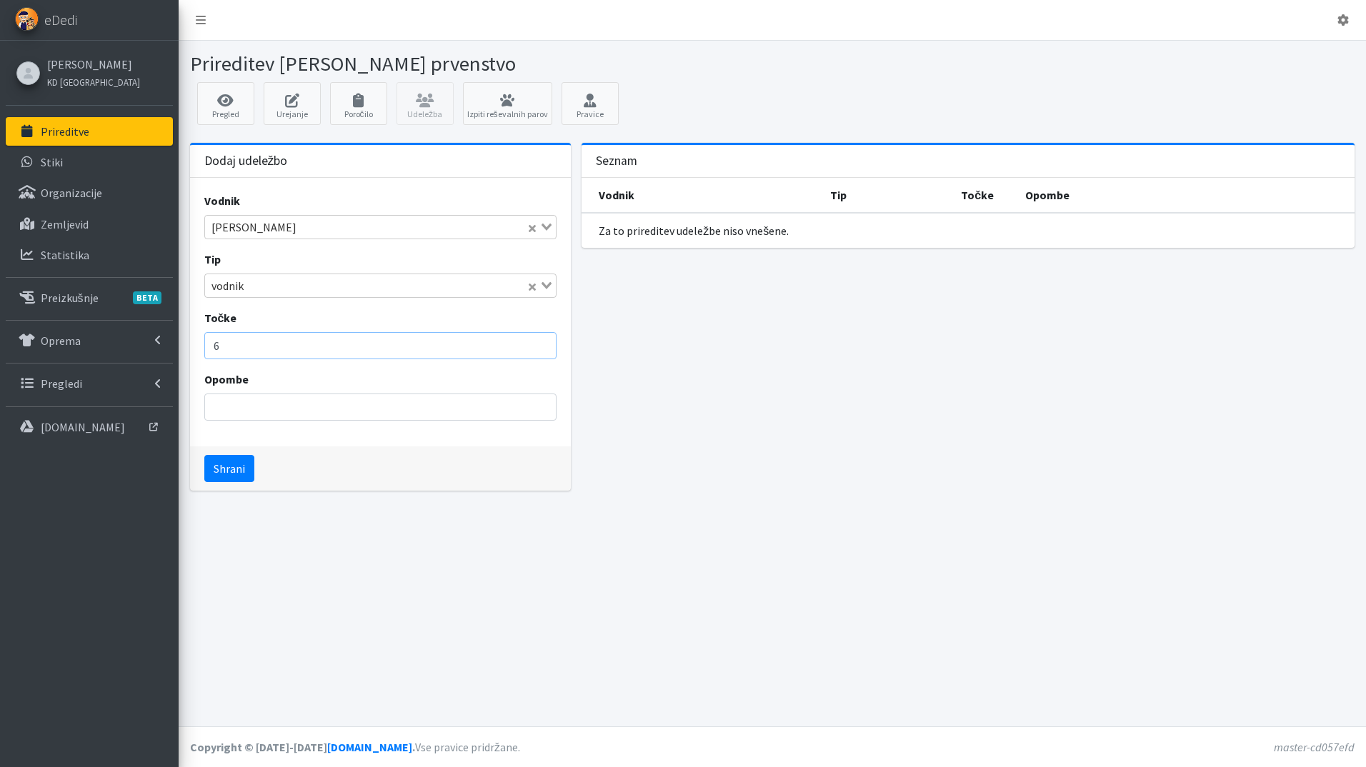
type input "6"
click at [542, 343] on input "6" at bounding box center [380, 345] width 353 height 27
click at [236, 476] on button "Shrani" at bounding box center [229, 468] width 50 height 27
click at [269, 236] on input "Search for option" at bounding box center [372, 227] width 332 height 17
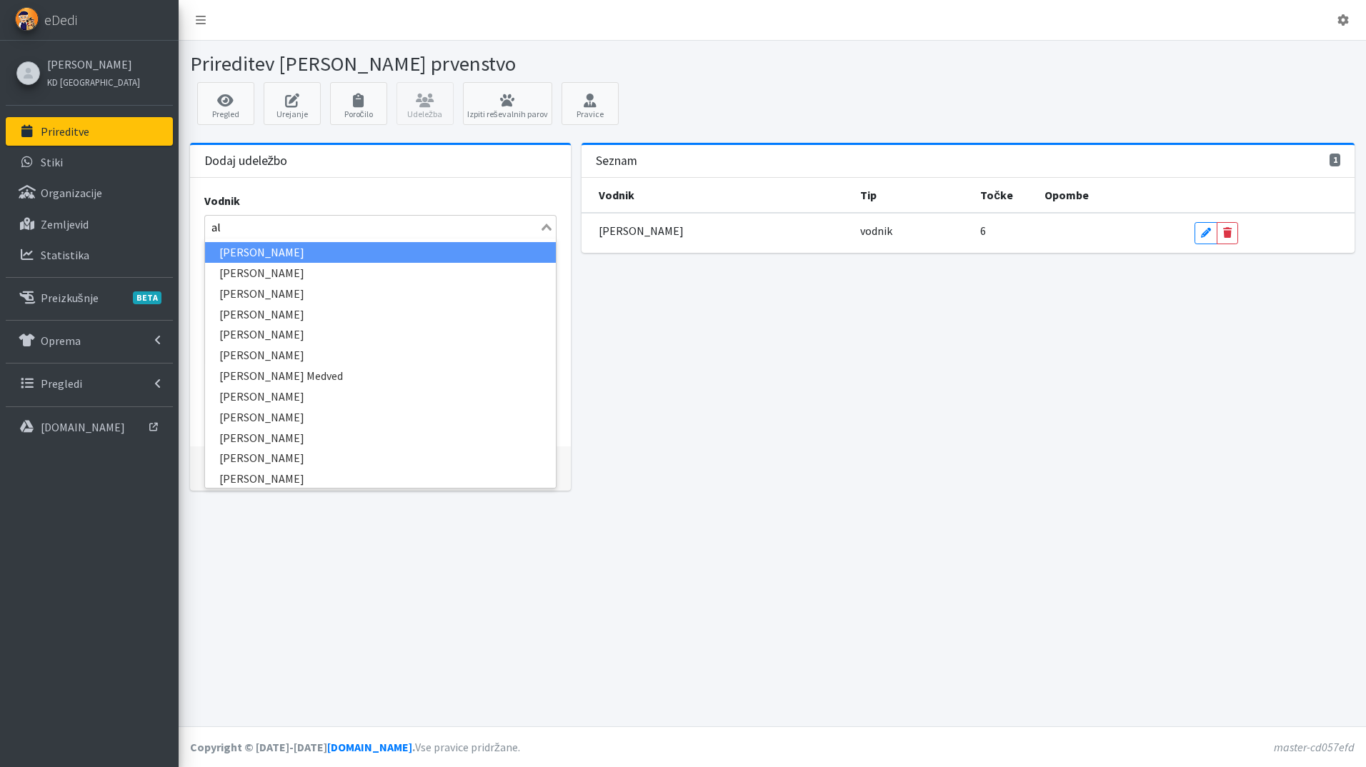
type input "ale"
click at [300, 252] on li "[PERSON_NAME]" at bounding box center [380, 252] width 351 height 21
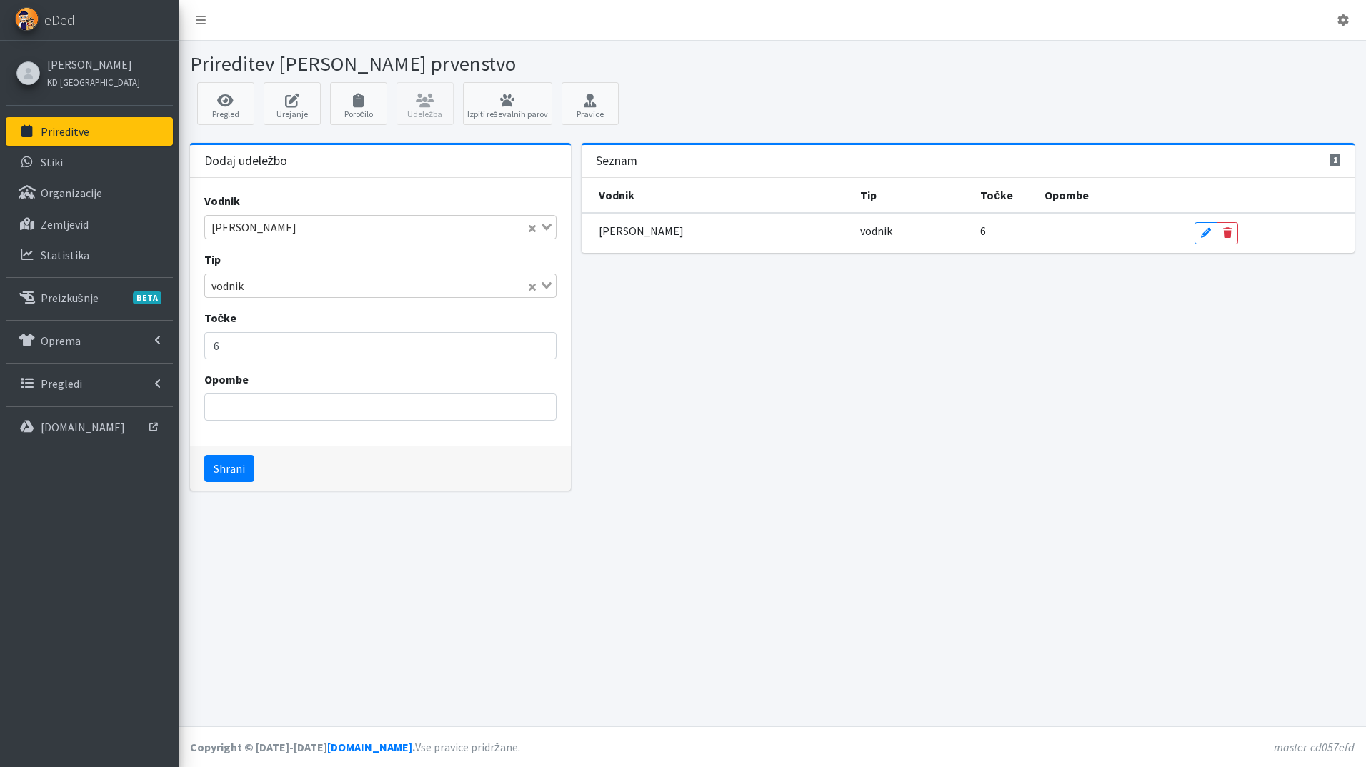
click at [287, 284] on input "Search for option" at bounding box center [387, 285] width 277 height 17
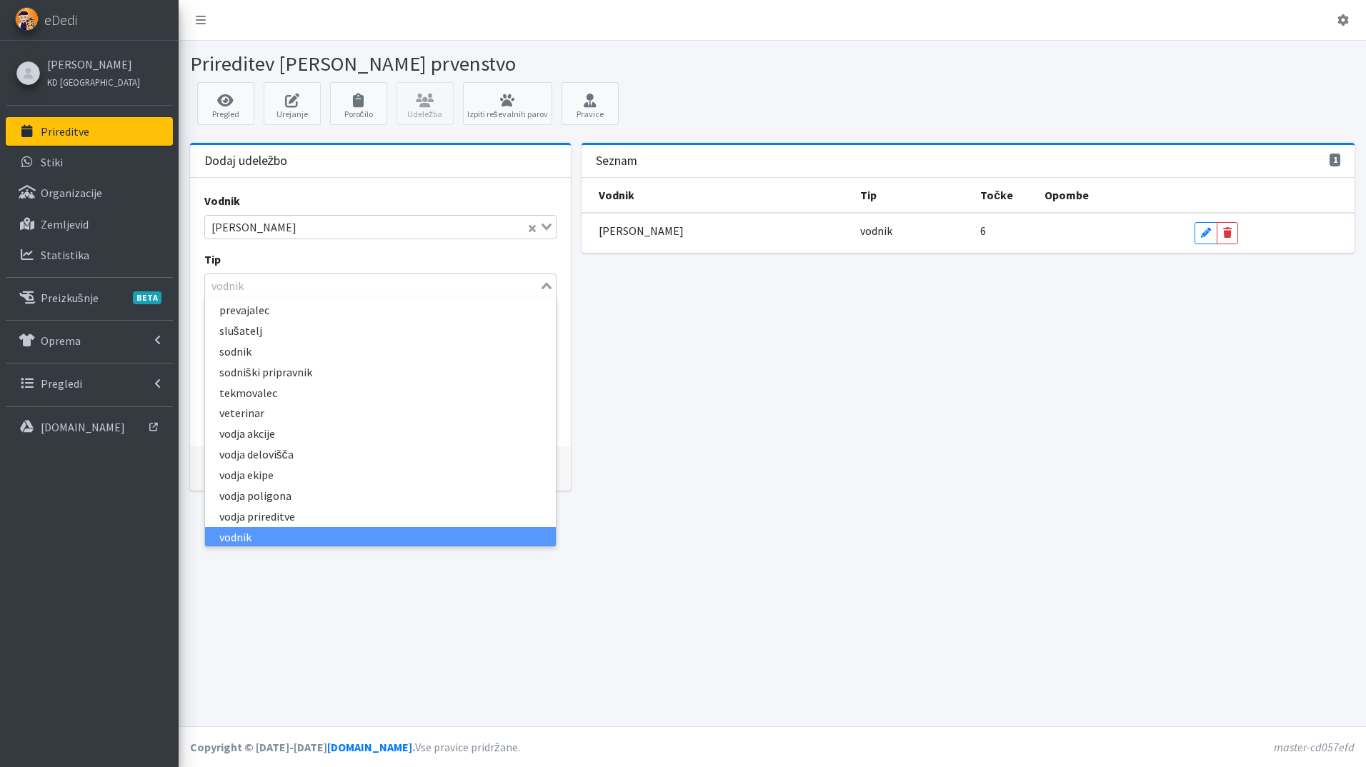
scroll to position [271, 0]
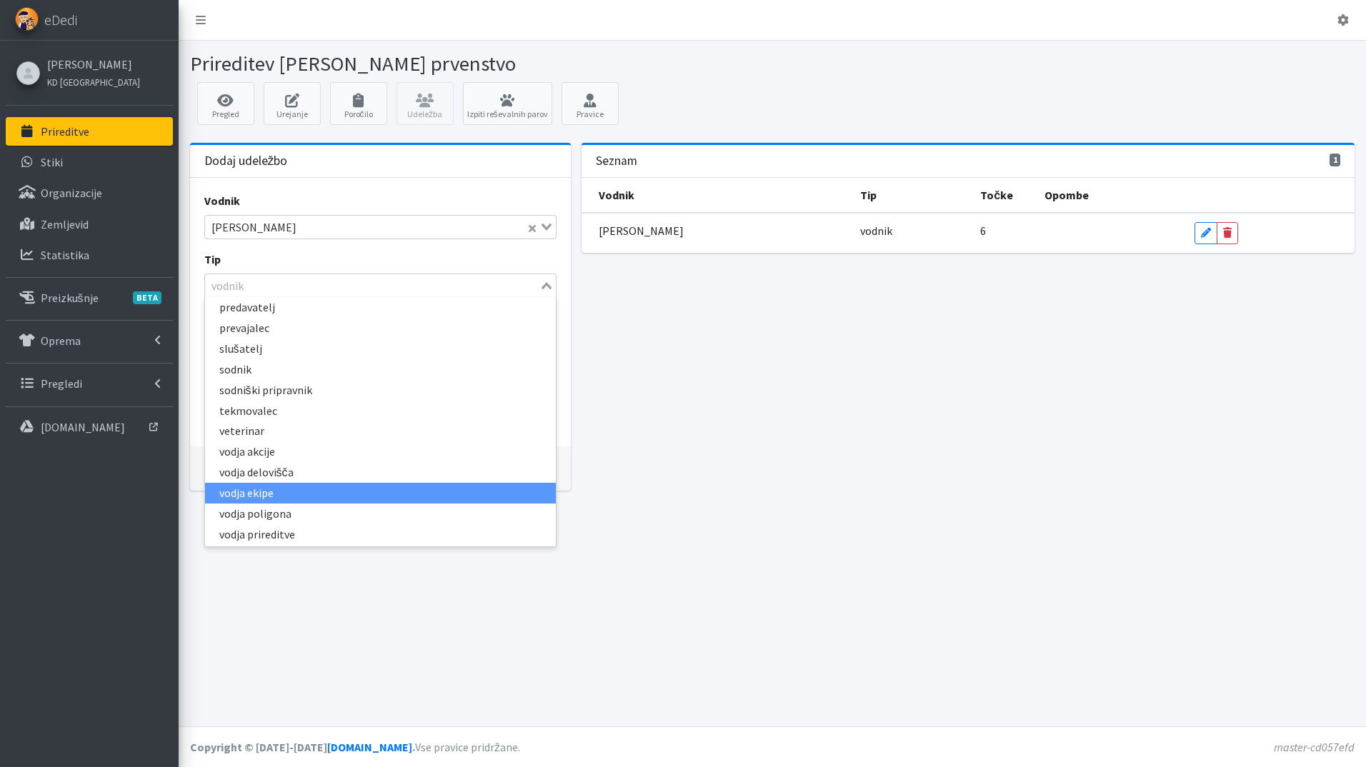
click at [331, 486] on li "vodja ekipe" at bounding box center [380, 493] width 351 height 21
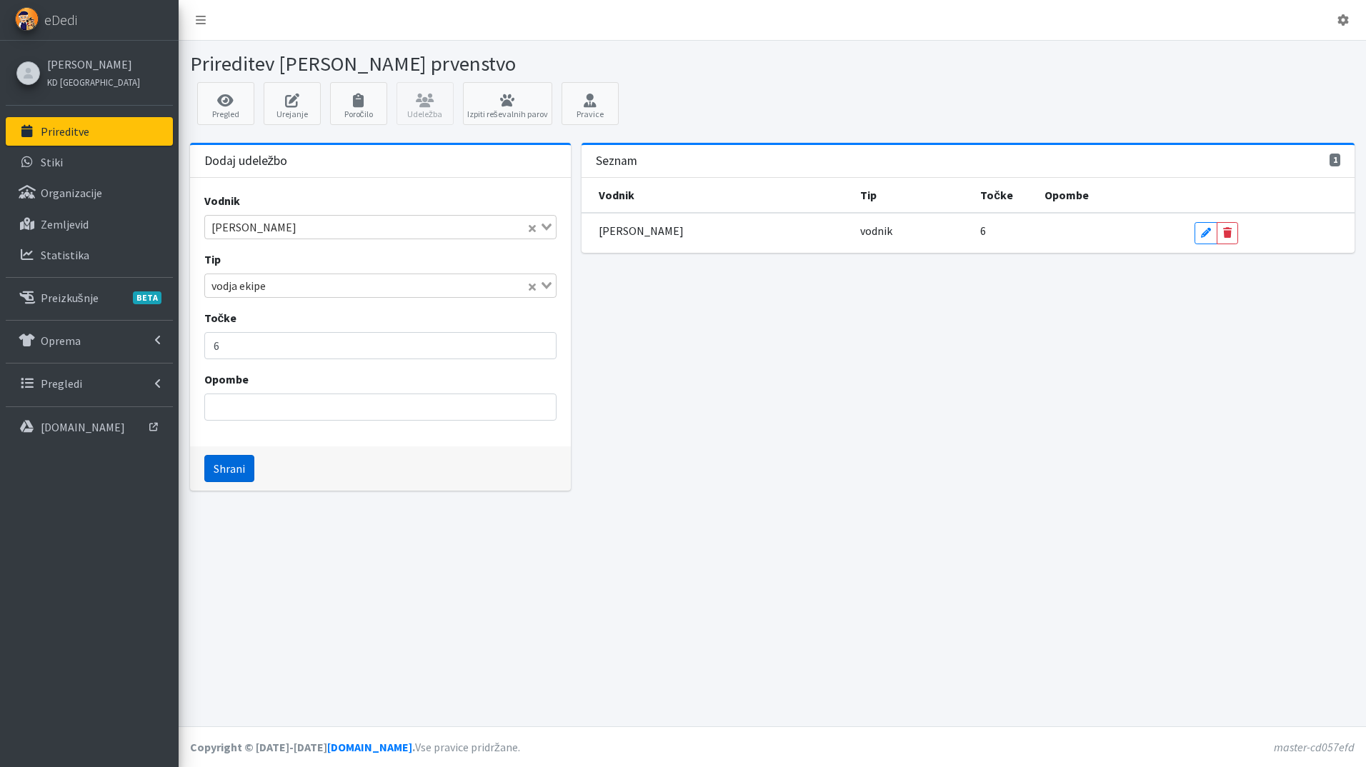
click at [222, 466] on button "Shrani" at bounding box center [229, 468] width 50 height 27
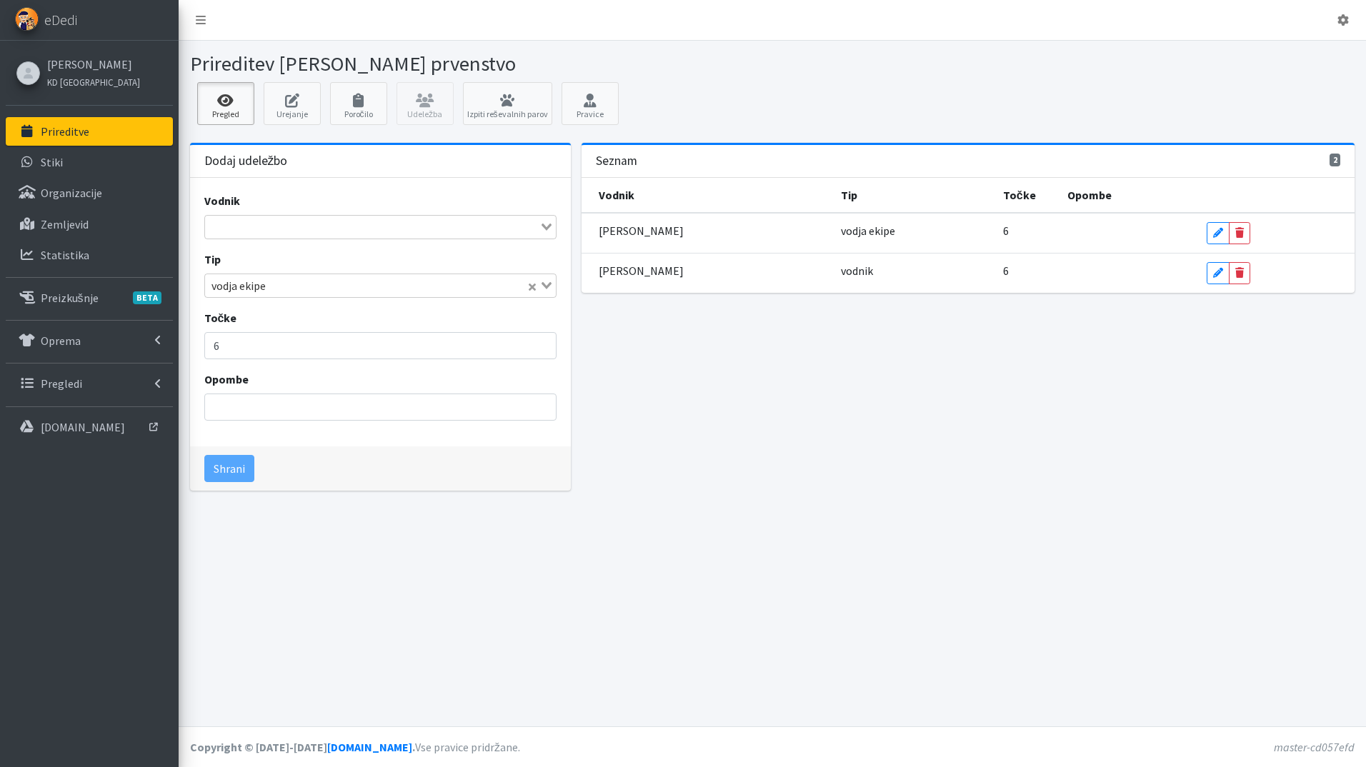
click at [217, 101] on icon at bounding box center [225, 101] width 49 height 14
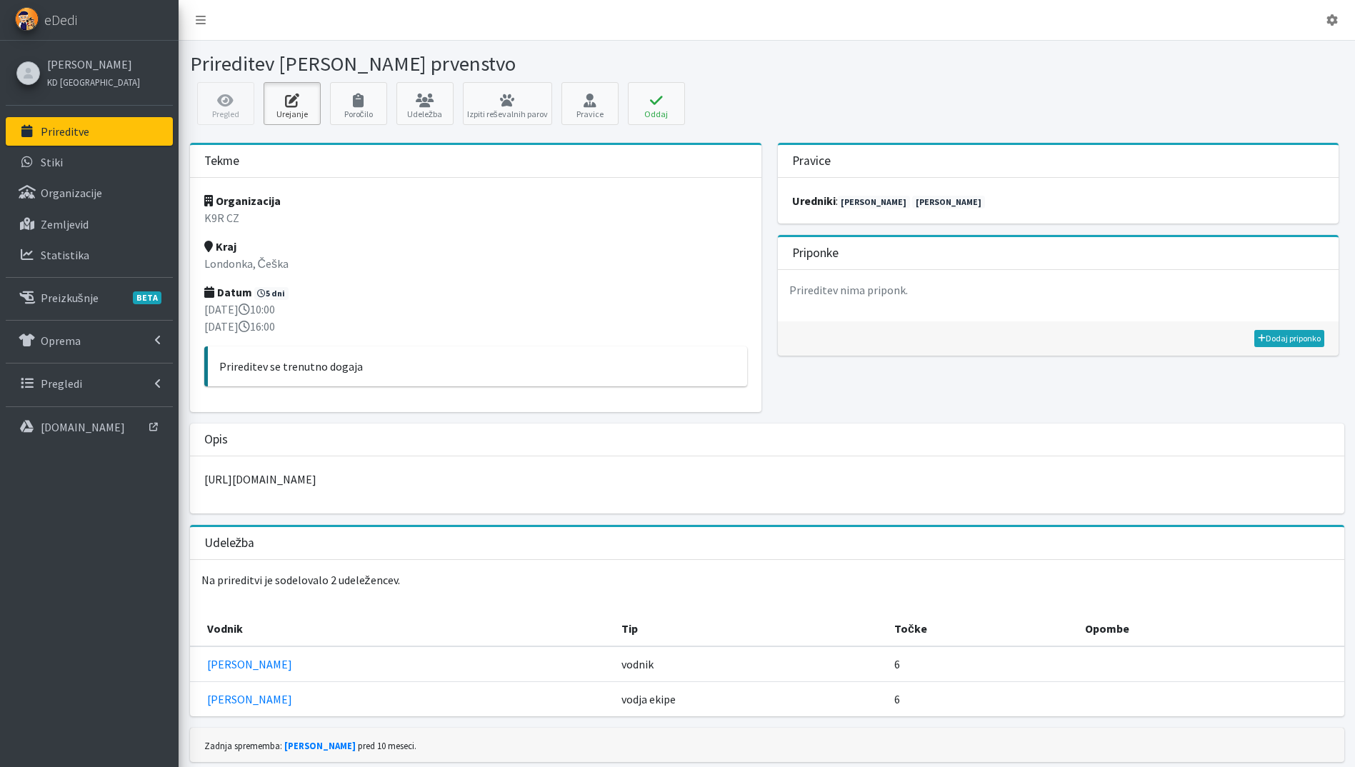
click at [284, 105] on icon at bounding box center [292, 101] width 49 height 14
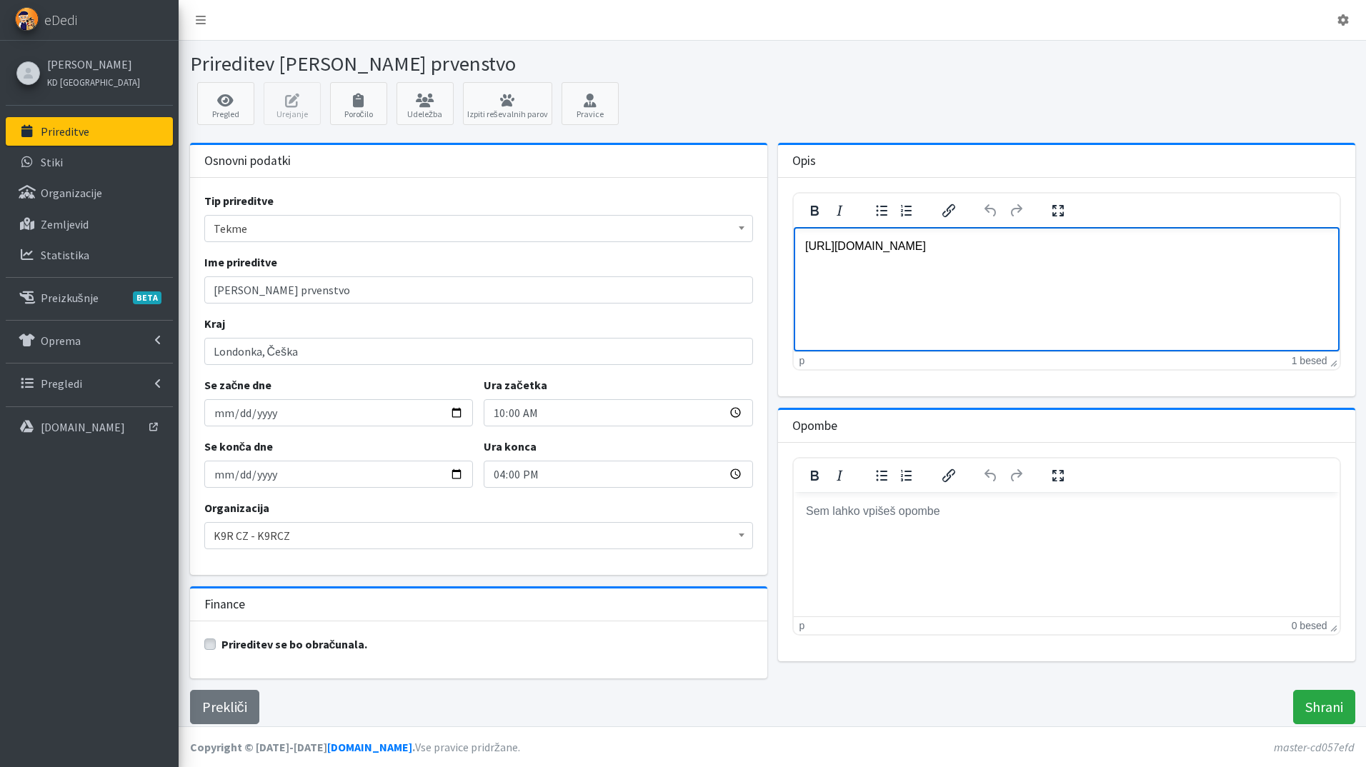
drag, startPoint x: 1220, startPoint y: 248, endPoint x: 1456, endPoint y: 470, distance: 323.9
click at [793, 243] on html "https://www.iro-dogs.org/en/events/eventdetail/iro-world-championship-cz" at bounding box center [1066, 245] width 546 height 39
drag, startPoint x: 1202, startPoint y: 254, endPoint x: 628, endPoint y: 267, distance: 574.4
click at [793, 265] on html "https://www.iro-dogs.org/en/events/eventdetail/iro-world-championship-cz" at bounding box center [1066, 245] width 546 height 39
drag, startPoint x: 1202, startPoint y: 244, endPoint x: 1482, endPoint y: 469, distance: 359.2
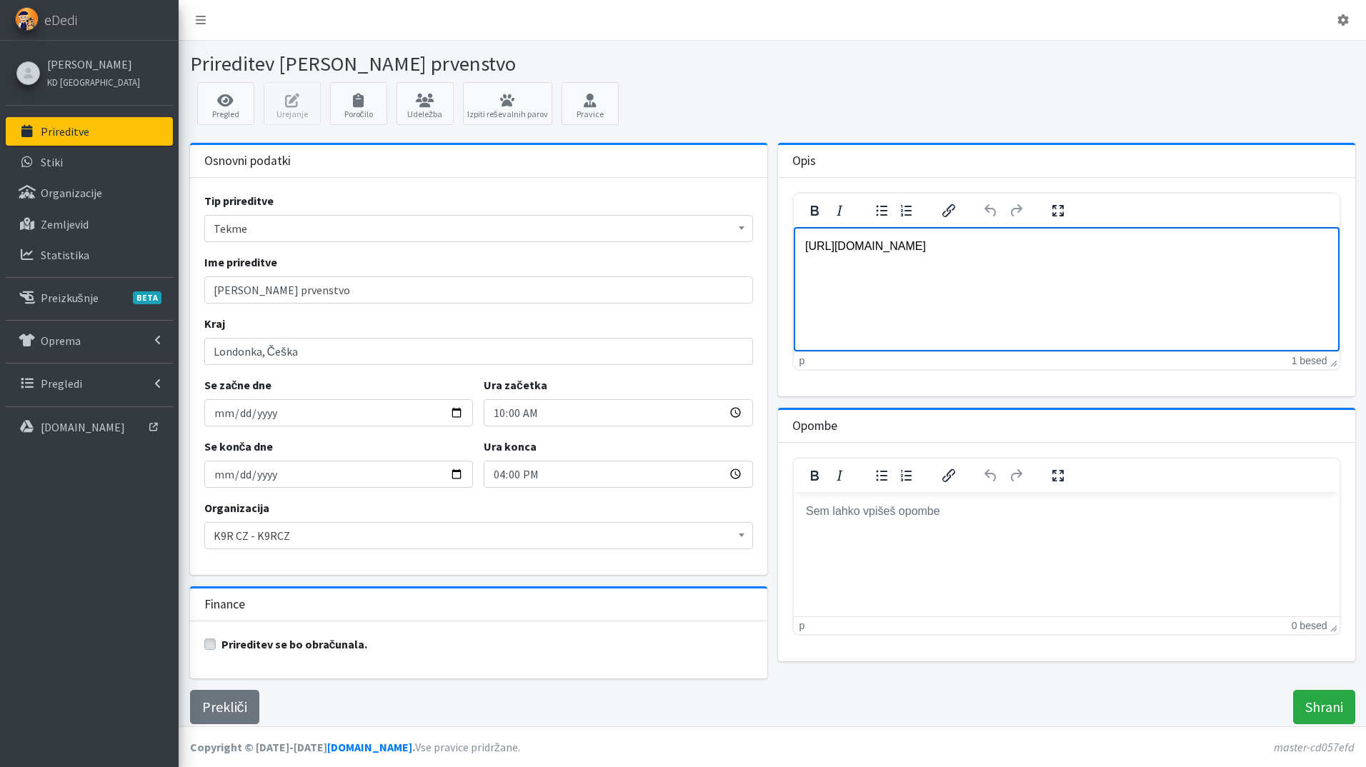
click at [793, 242] on html "https://www.iro-dogs.org/en/events/eventdetail/iro-world-championship-cz" at bounding box center [1066, 245] width 546 height 39
paste body "Rich Text Area"
click at [949, 206] on icon "Vstavi/uredi povezavo" at bounding box center [948, 210] width 17 height 17
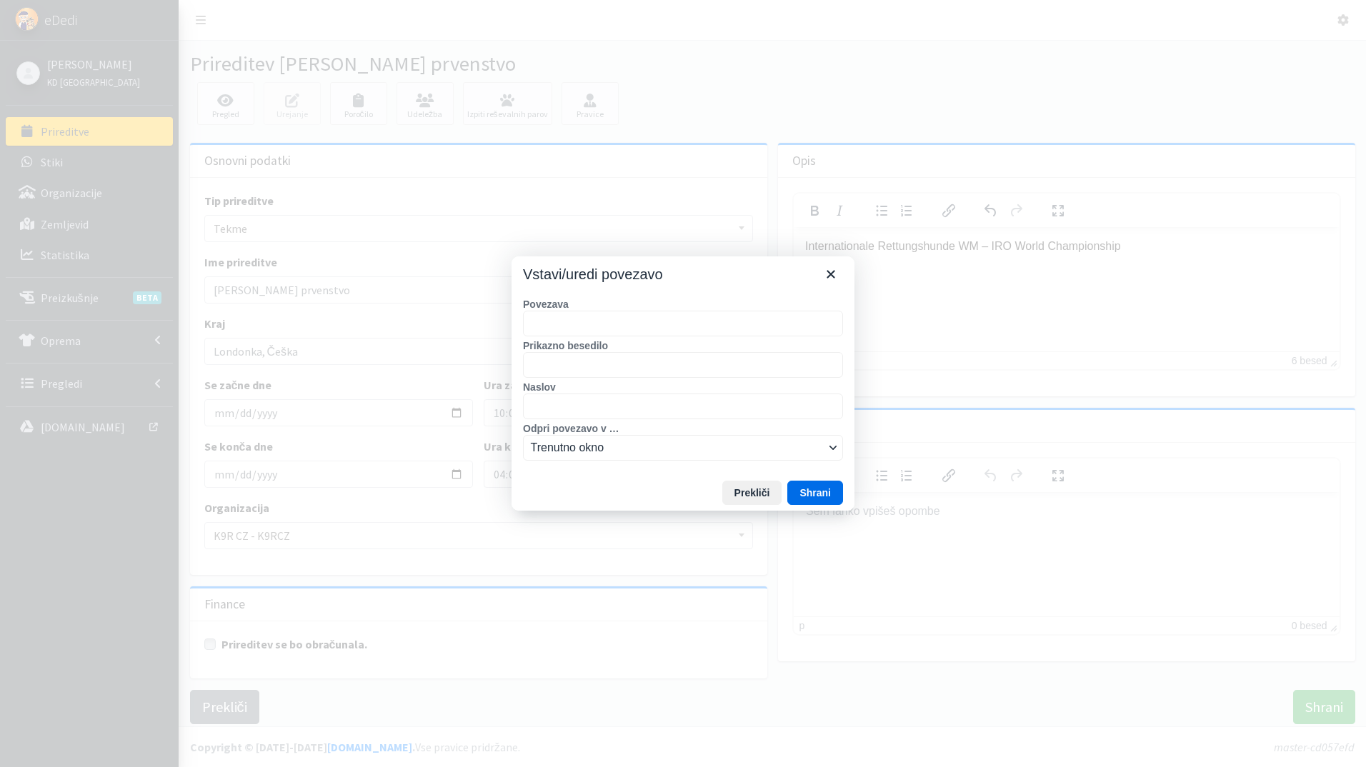
type input "https://wch.iro-dogs.org/en/"
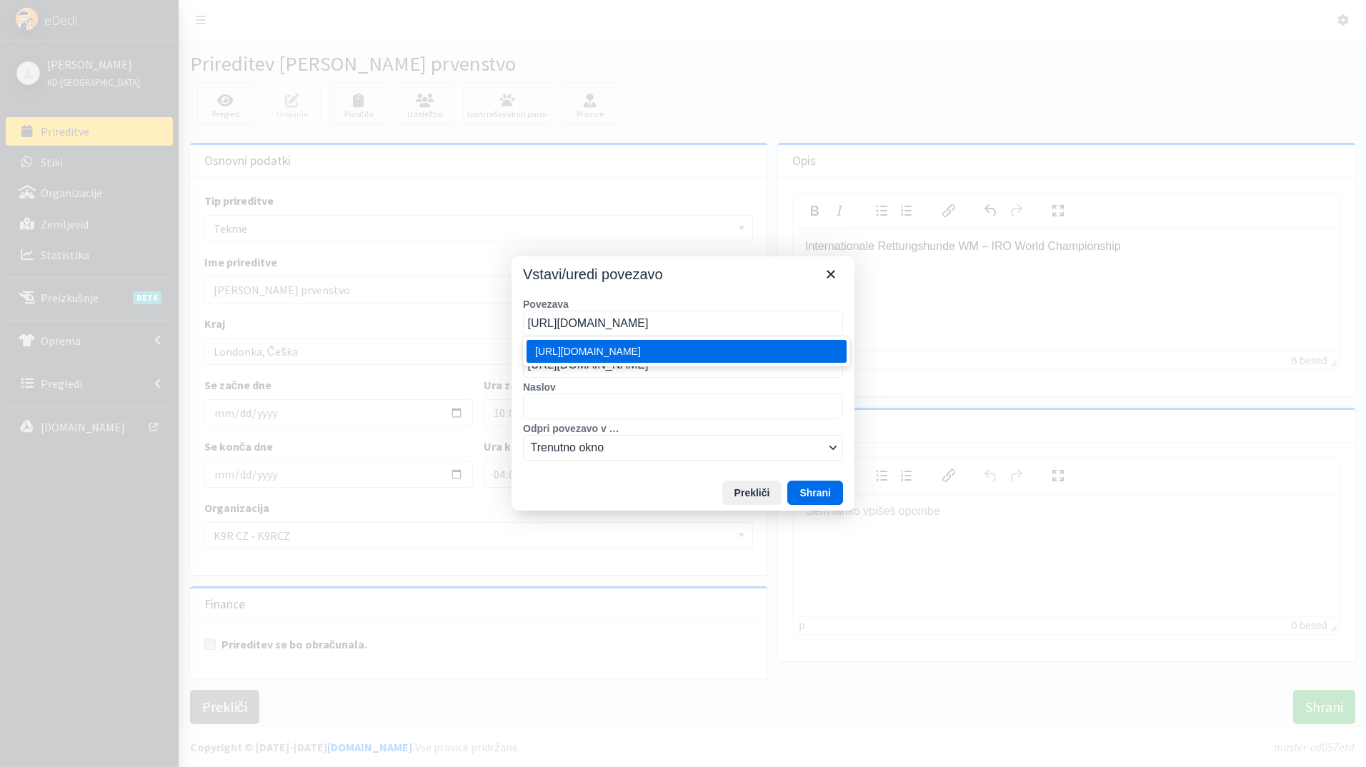
type input "https://wch.iro-dogs.org/en/"
click at [693, 384] on label "Naslov" at bounding box center [683, 387] width 320 height 13
click at [693, 394] on input "Naslov" at bounding box center [683, 407] width 320 height 26
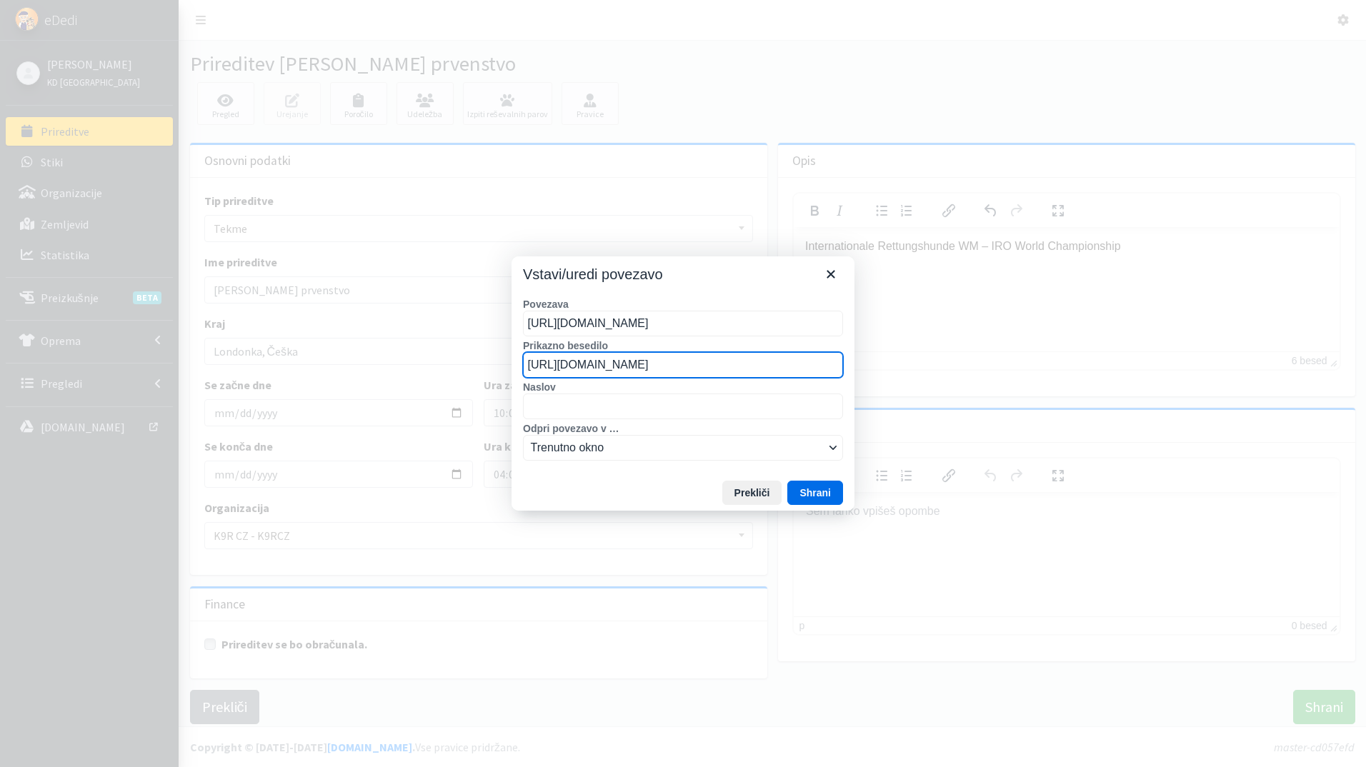
drag, startPoint x: 690, startPoint y: 361, endPoint x: 434, endPoint y: 372, distance: 256.7
click at [434, 372] on div "Vstavi/uredi povezavo Povezava https://wch.iro-dogs.org/en/ Prikazno besedilo h…" at bounding box center [683, 383] width 1366 height 767
type input "IRO SP 2025 Rapšach"
click at [814, 489] on button "Shrani" at bounding box center [815, 493] width 56 height 24
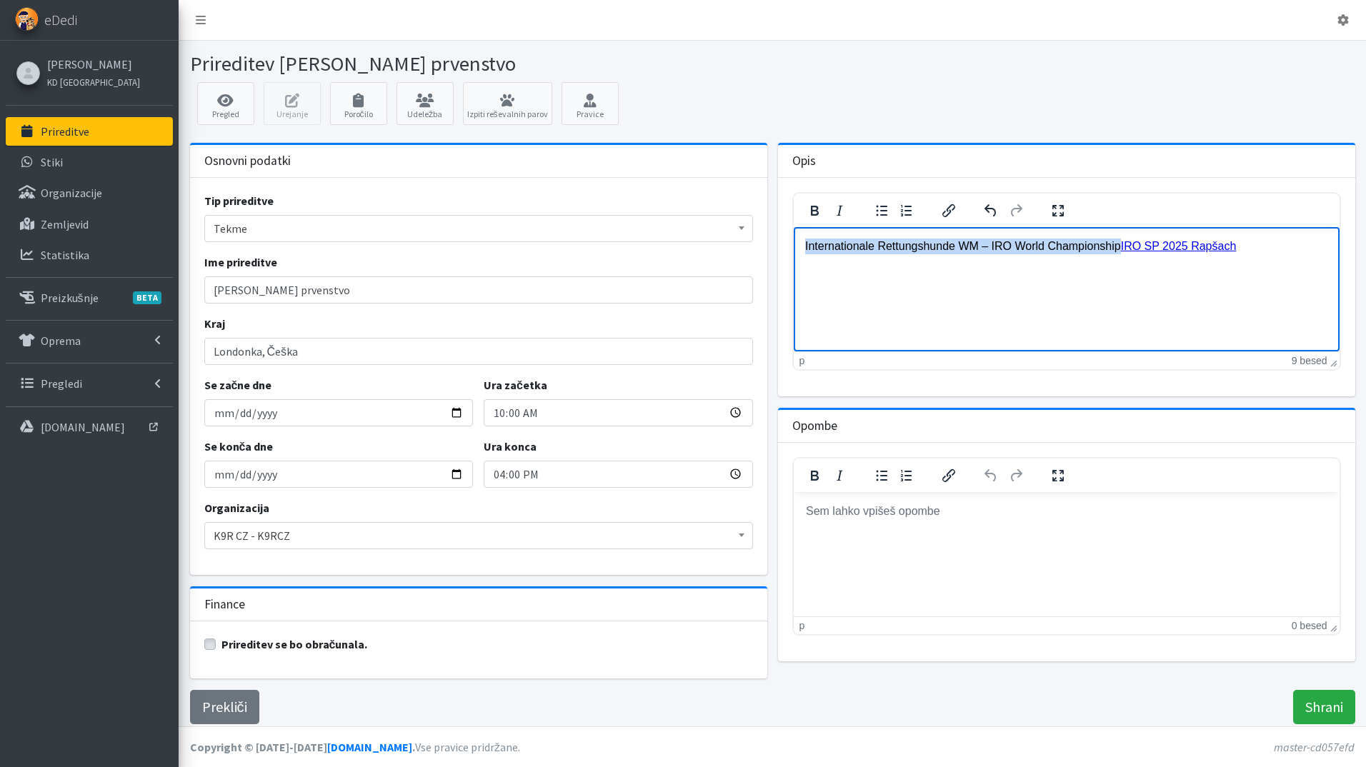
drag, startPoint x: 1118, startPoint y: 246, endPoint x: 664, endPoint y: 239, distance: 455.0
click at [793, 239] on html "Internationale Rettungshunde WM – IRO World Championship IRO SP 2025 Rapšach" at bounding box center [1066, 245] width 546 height 39
click at [1320, 624] on button "0 besed" at bounding box center [1309, 625] width 36 height 11
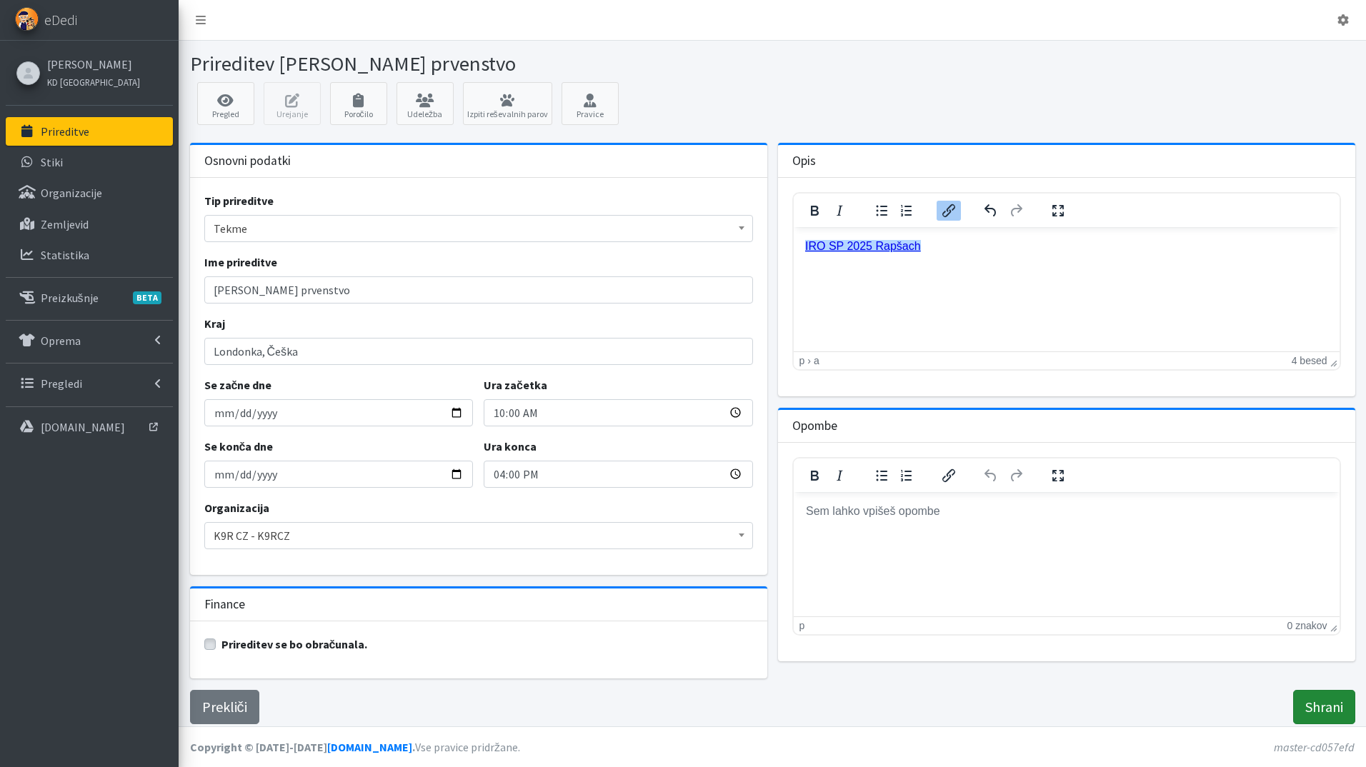
click at [1338, 709] on input "Shrani" at bounding box center [1324, 707] width 62 height 34
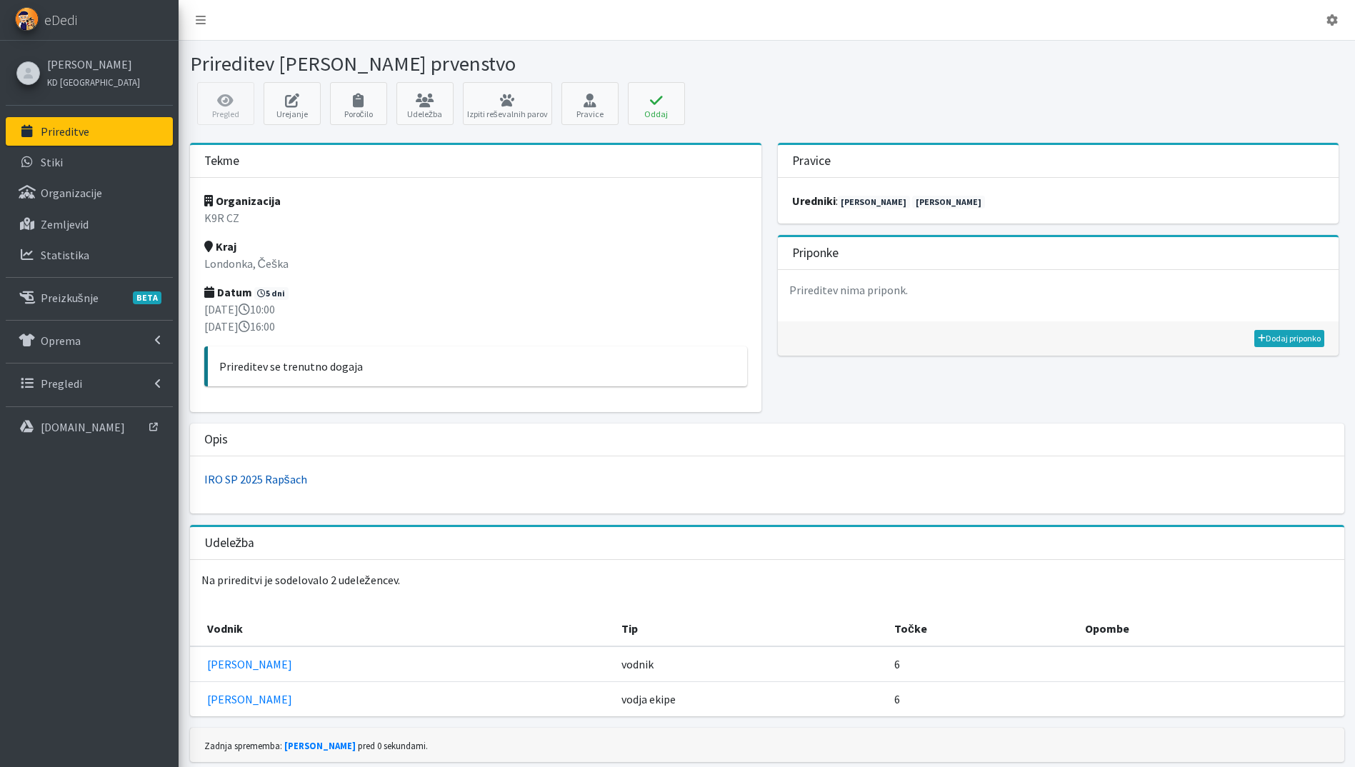
click at [279, 483] on link "IRO SP 2025 Rapšach" at bounding box center [255, 479] width 103 height 14
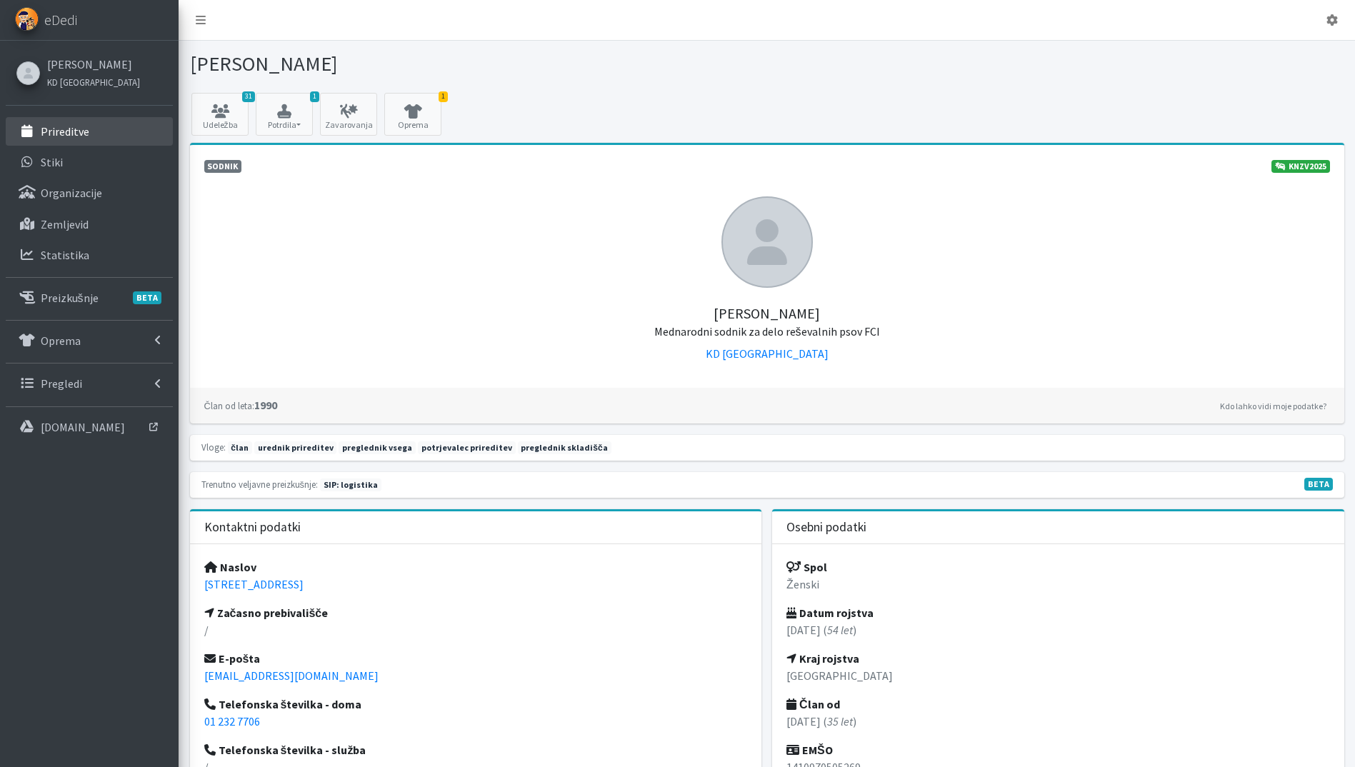
click at [74, 142] on link "Prireditve" at bounding box center [89, 131] width 167 height 29
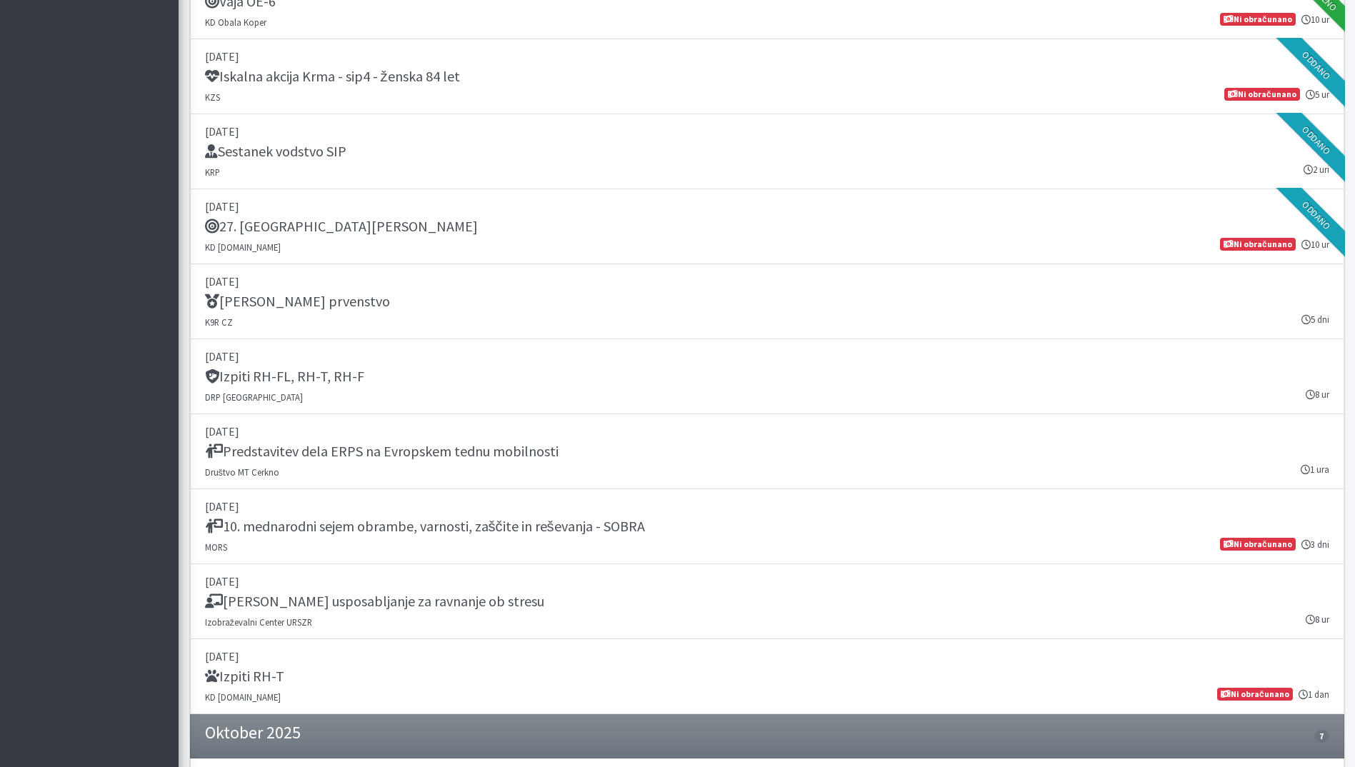
scroll to position [1600, 0]
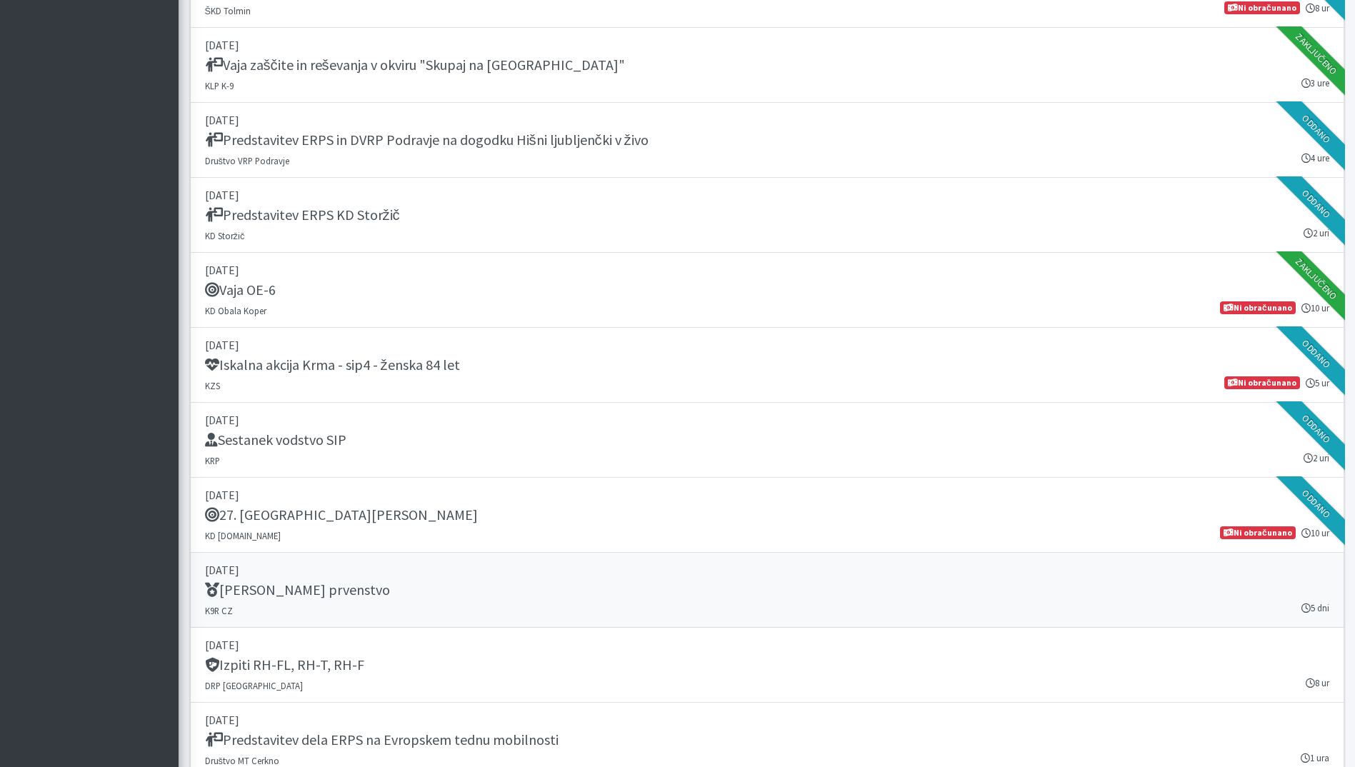
click at [684, 608] on link "16. september 2025 IRO Svetovno prvenstvo K9R CZ 5 dni" at bounding box center [767, 590] width 1154 height 75
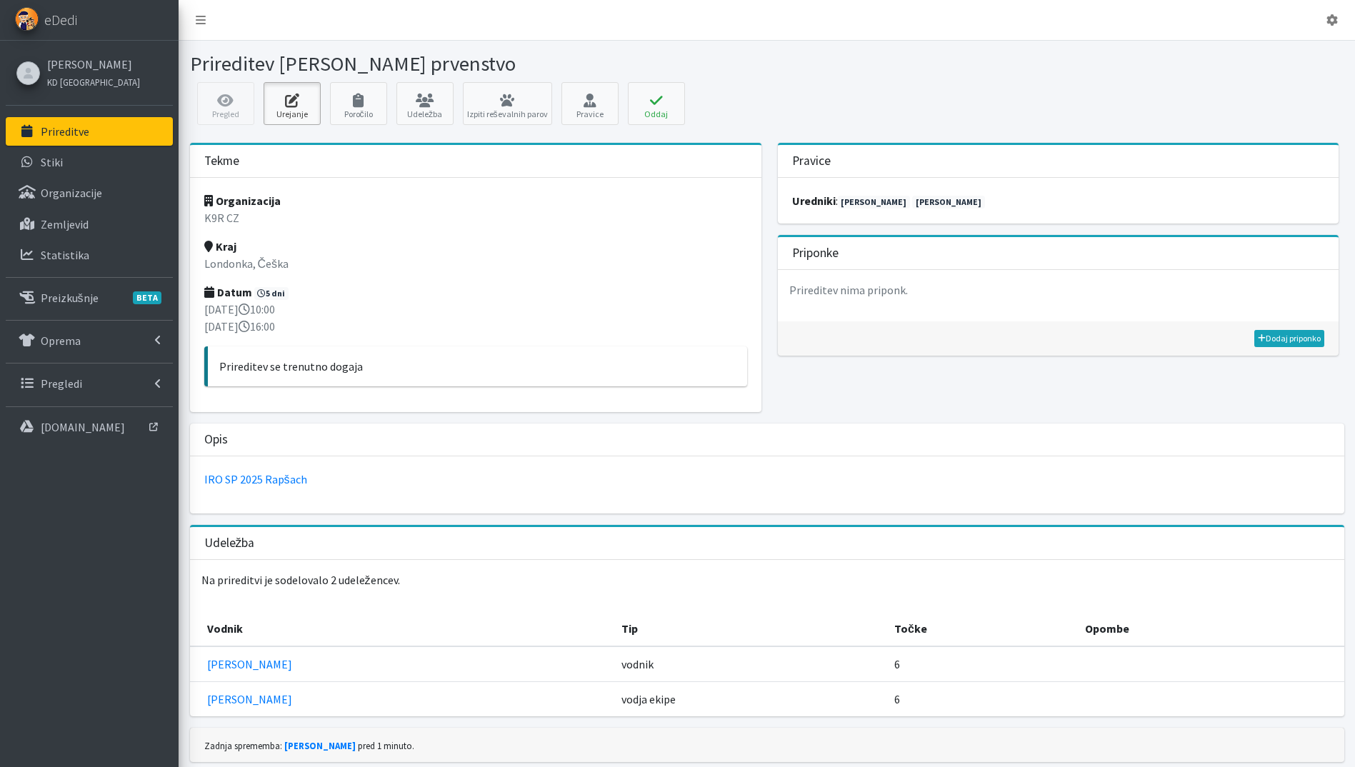
click at [288, 103] on icon at bounding box center [292, 101] width 49 height 14
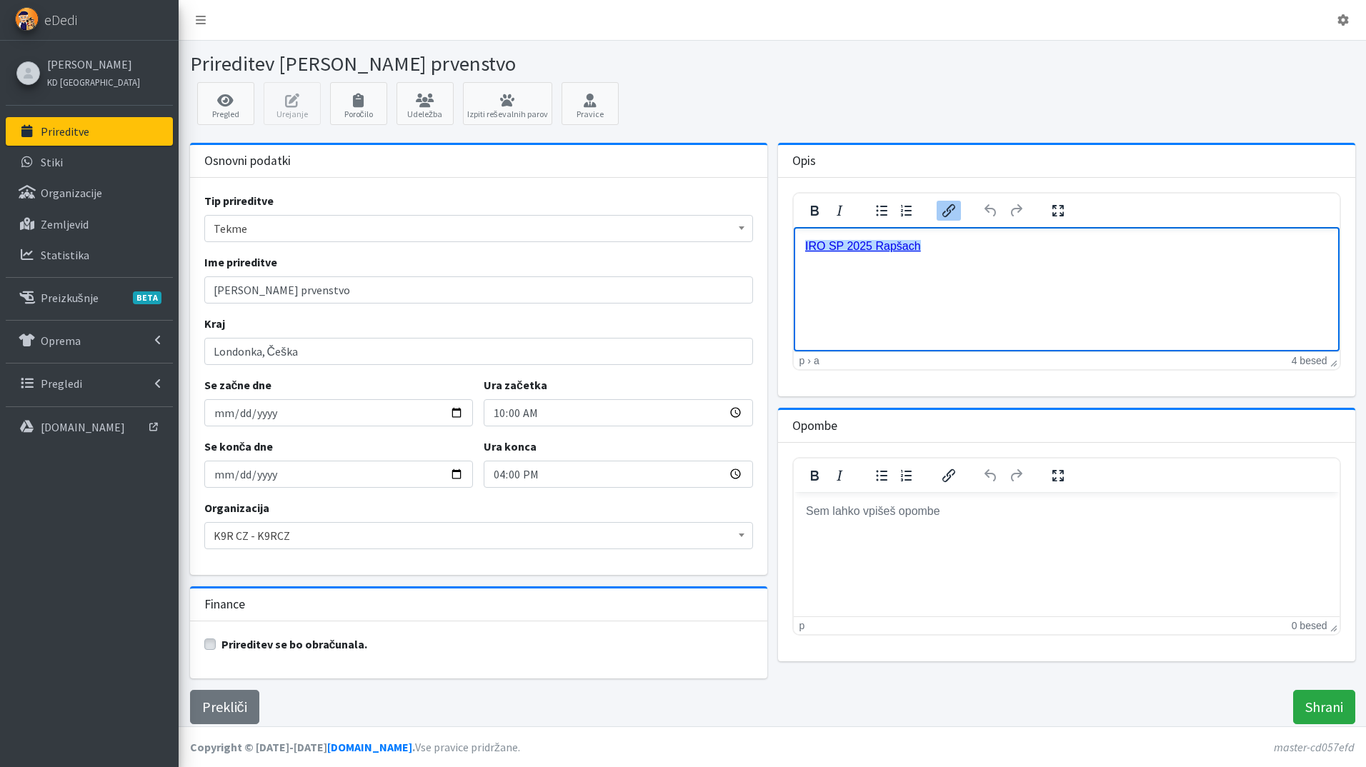
click at [986, 256] on html "﻿IRO SP 2025 Rapšach" at bounding box center [1066, 245] width 546 height 39
drag, startPoint x: 863, startPoint y: 280, endPoint x: 1501, endPoint y: 469, distance: 665.8
click at [793, 266] on html "IRO SP 2025 Rapšach Časovnica" at bounding box center [1066, 259] width 546 height 66
click at [943, 214] on icon "Vstavi/uredi povezavo" at bounding box center [948, 210] width 13 height 13
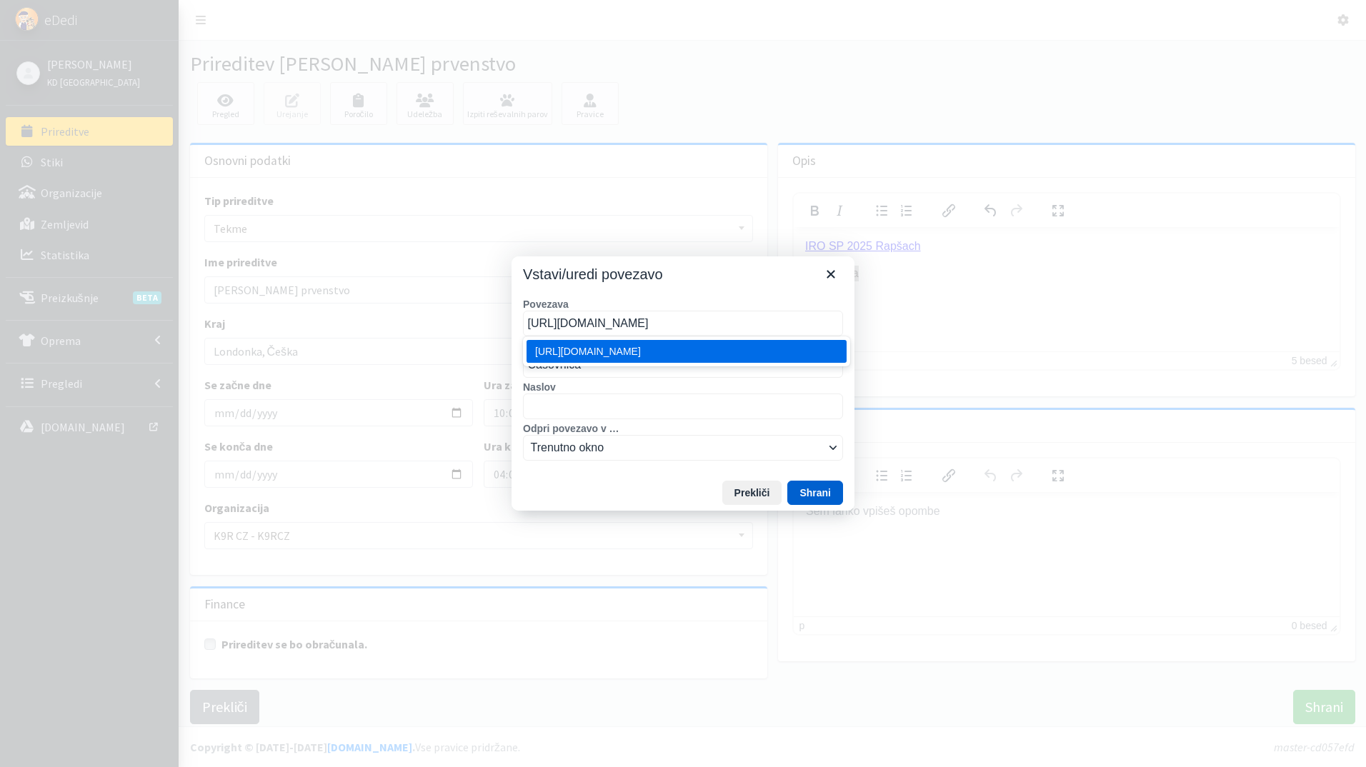
type input "https://wch.iro-dogs.org/en/tt/"
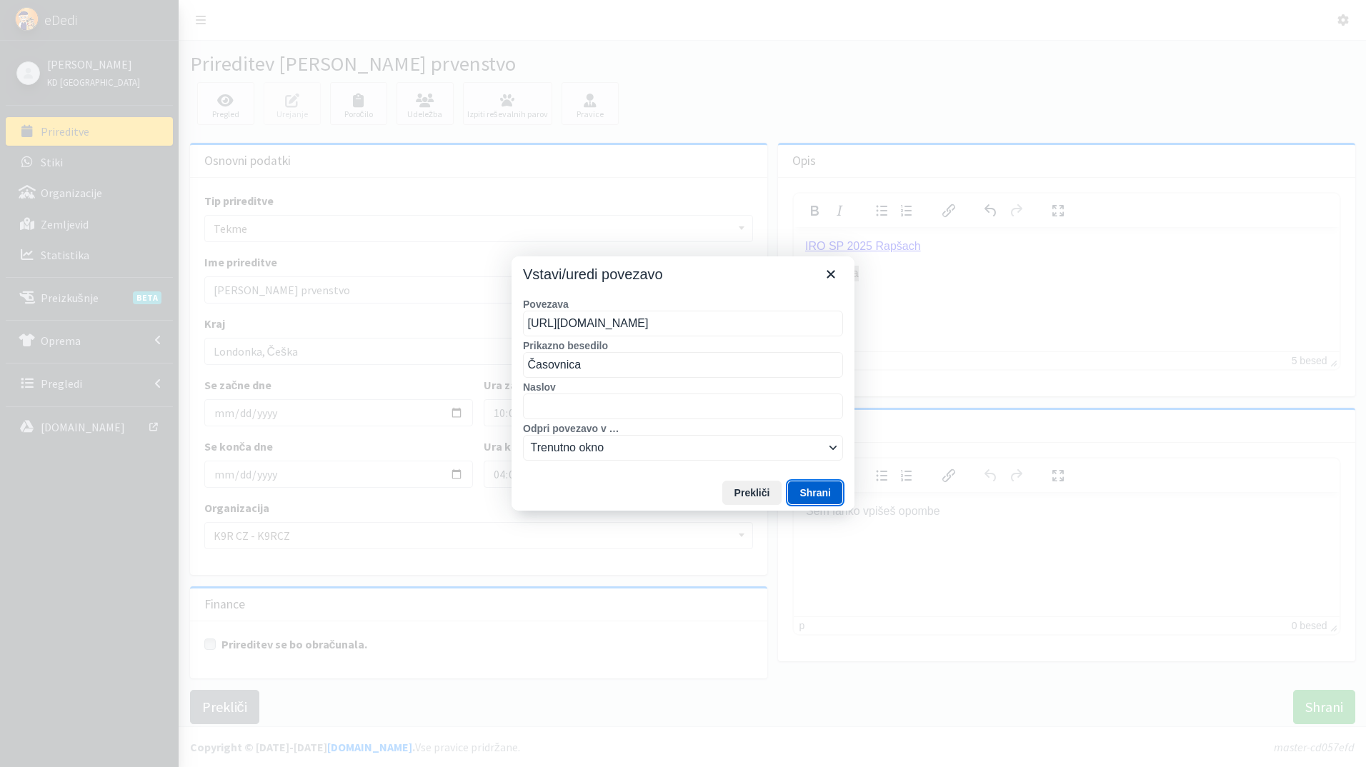
click at [824, 491] on button "Shrani" at bounding box center [815, 493] width 56 height 24
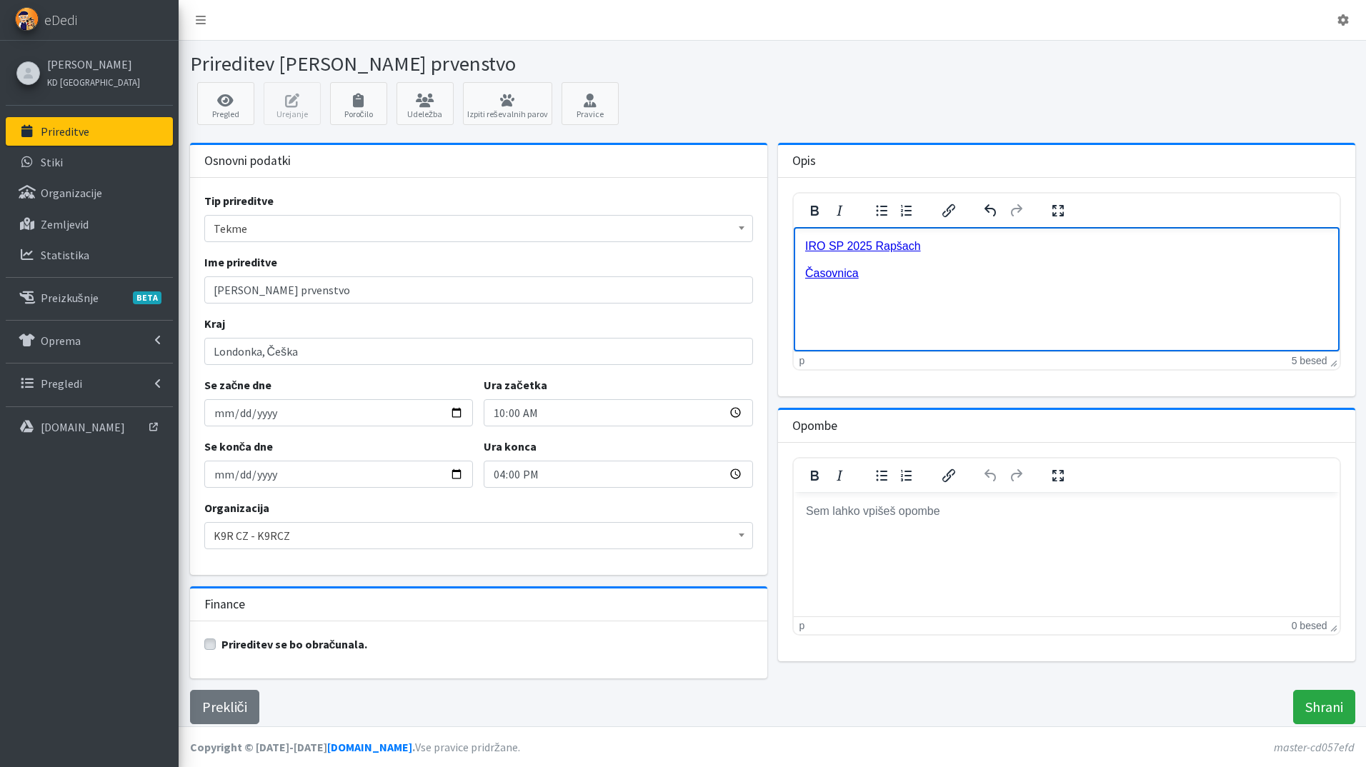
click at [961, 281] on html "IRO SP 2025 Rapšach Časovnica" at bounding box center [1066, 259] width 546 height 66
click at [1313, 701] on input "Shrani" at bounding box center [1324, 707] width 62 height 34
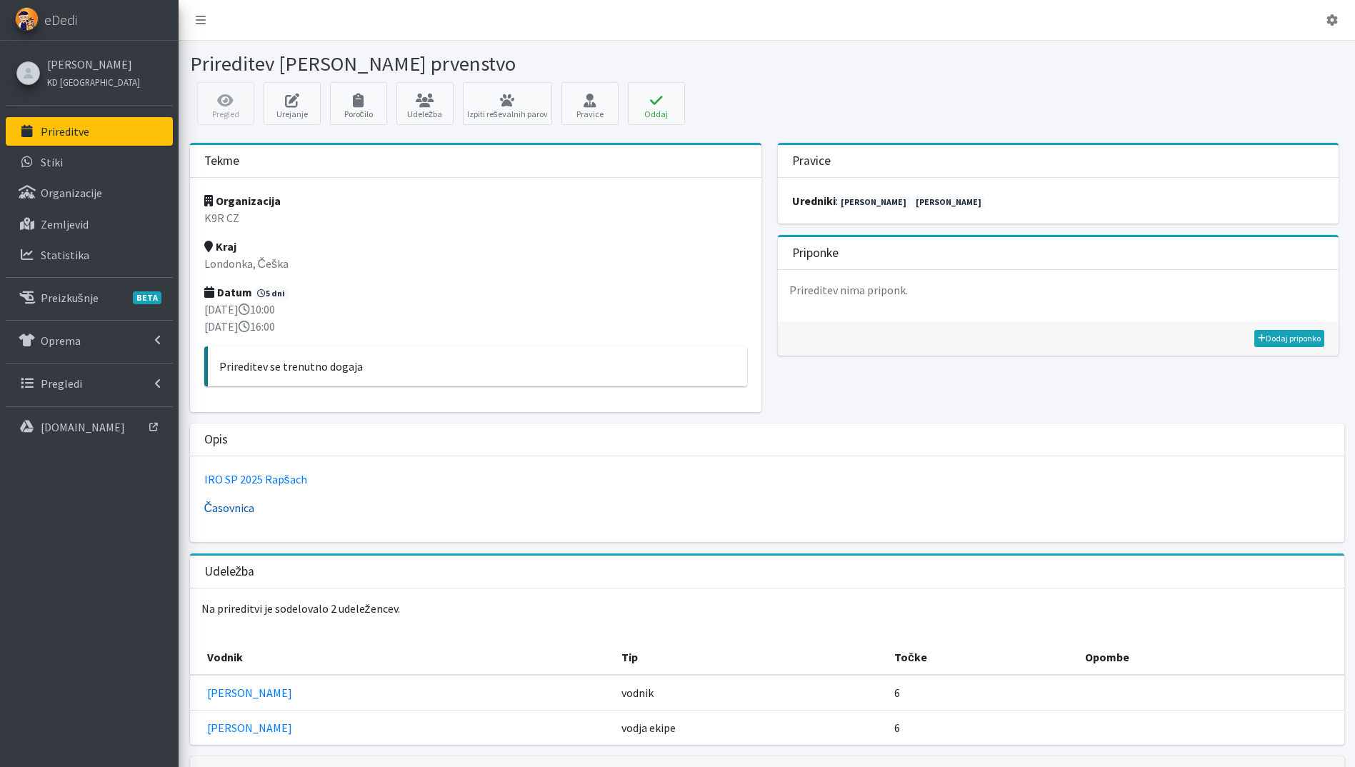
click at [227, 504] on link "Časovnica" at bounding box center [229, 508] width 51 height 14
click at [296, 96] on icon at bounding box center [292, 101] width 49 height 14
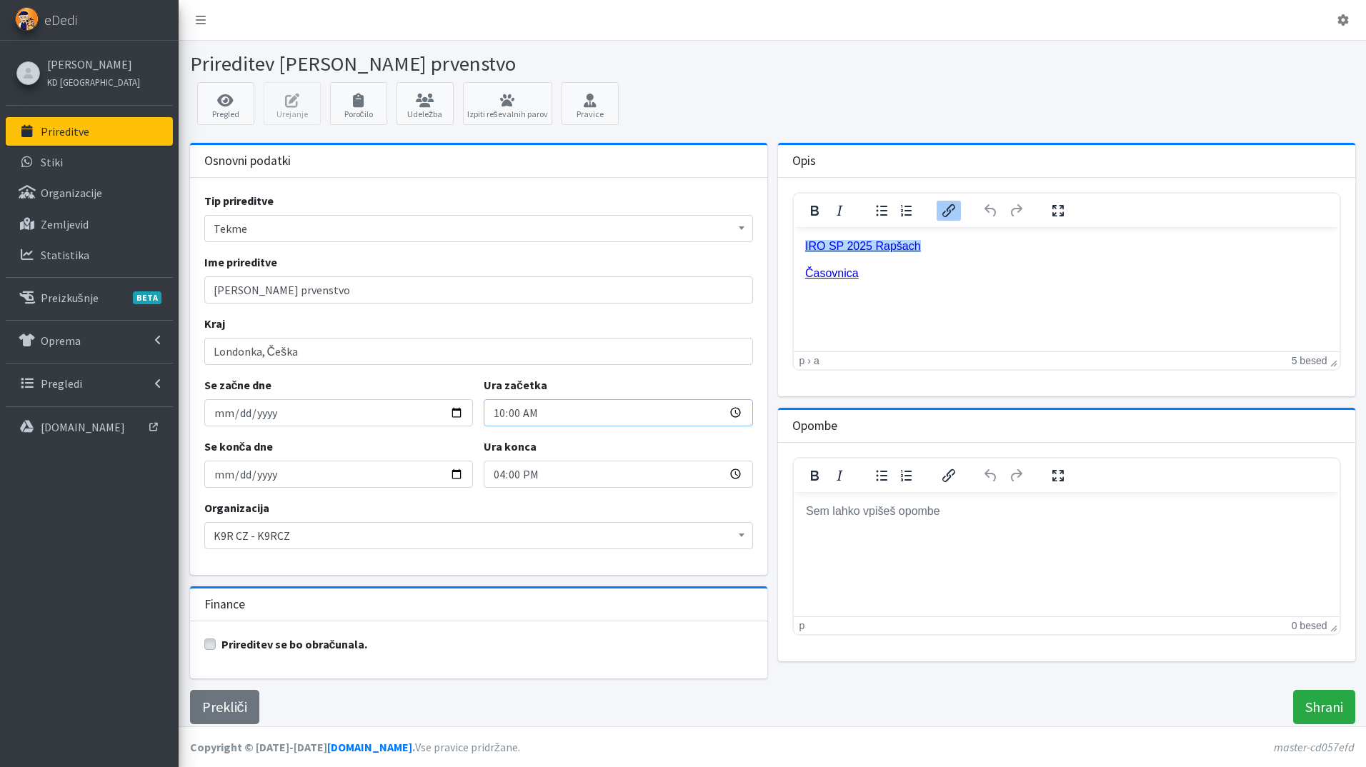
click at [496, 416] on input "10:00" at bounding box center [618, 412] width 269 height 27
type input "08:00"
click at [497, 477] on input "16:00" at bounding box center [618, 474] width 269 height 27
type input "17:00"
drag, startPoint x: 1337, startPoint y: 705, endPoint x: 812, endPoint y: 404, distance: 605.3
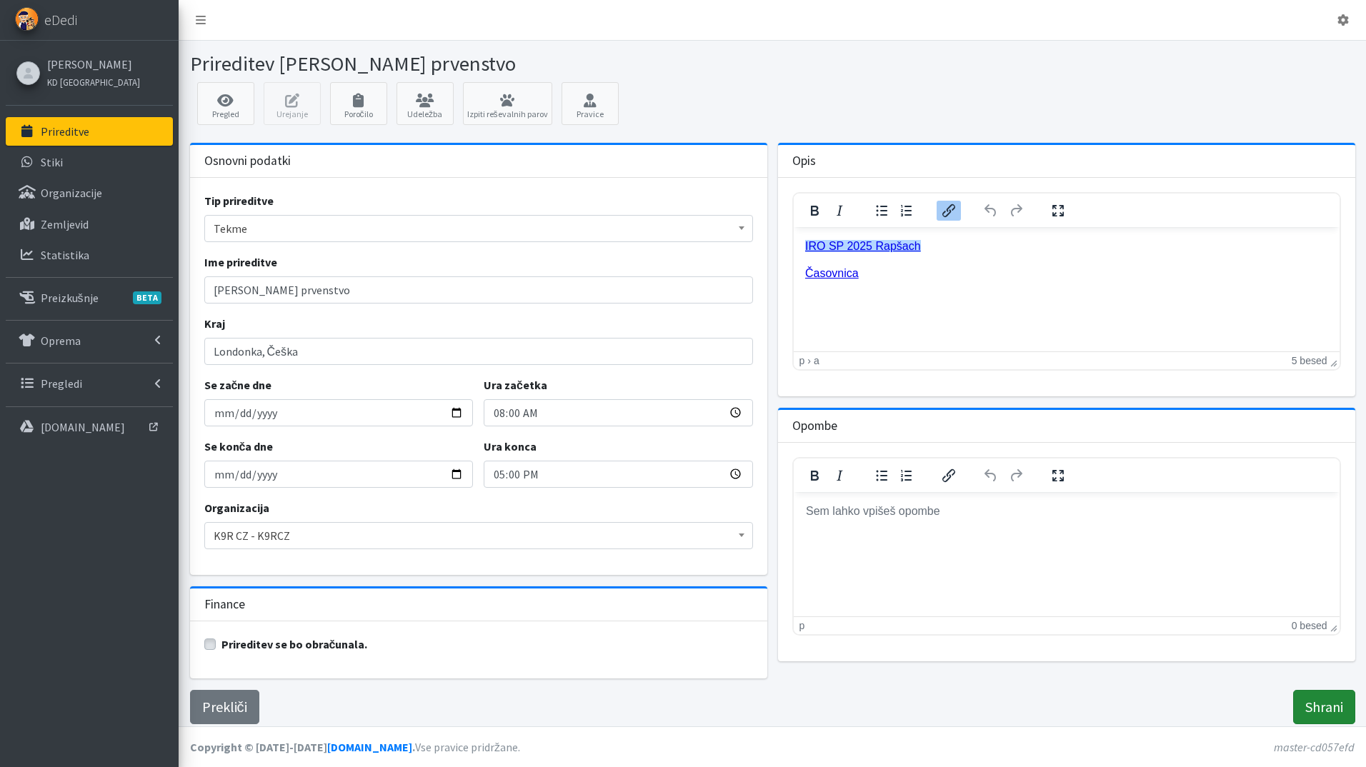
click at [1336, 705] on input "Shrani" at bounding box center [1324, 707] width 62 height 34
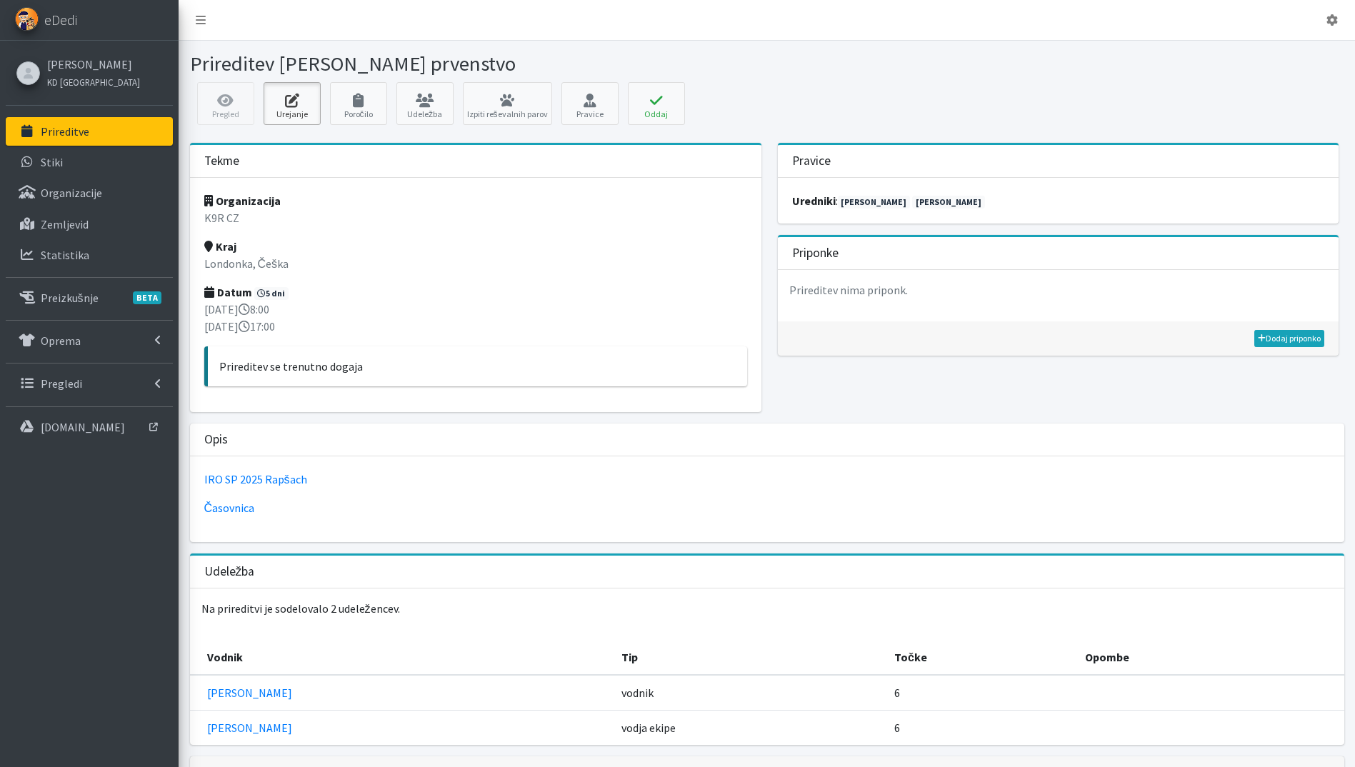
click at [286, 105] on icon at bounding box center [292, 101] width 49 height 14
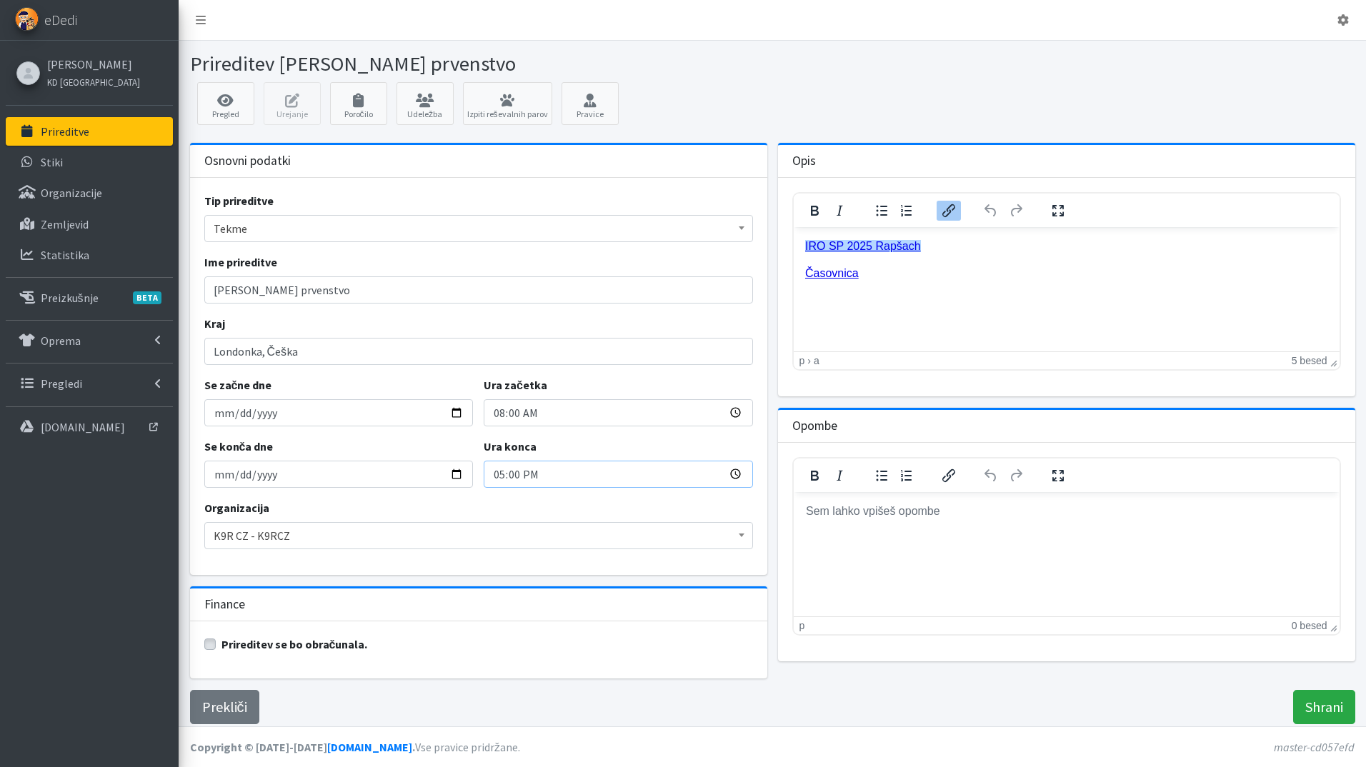
click at [499, 472] on input "17:00" at bounding box center [618, 474] width 269 height 27
type input "16:00"
click at [1348, 717] on input "Shrani" at bounding box center [1324, 707] width 62 height 34
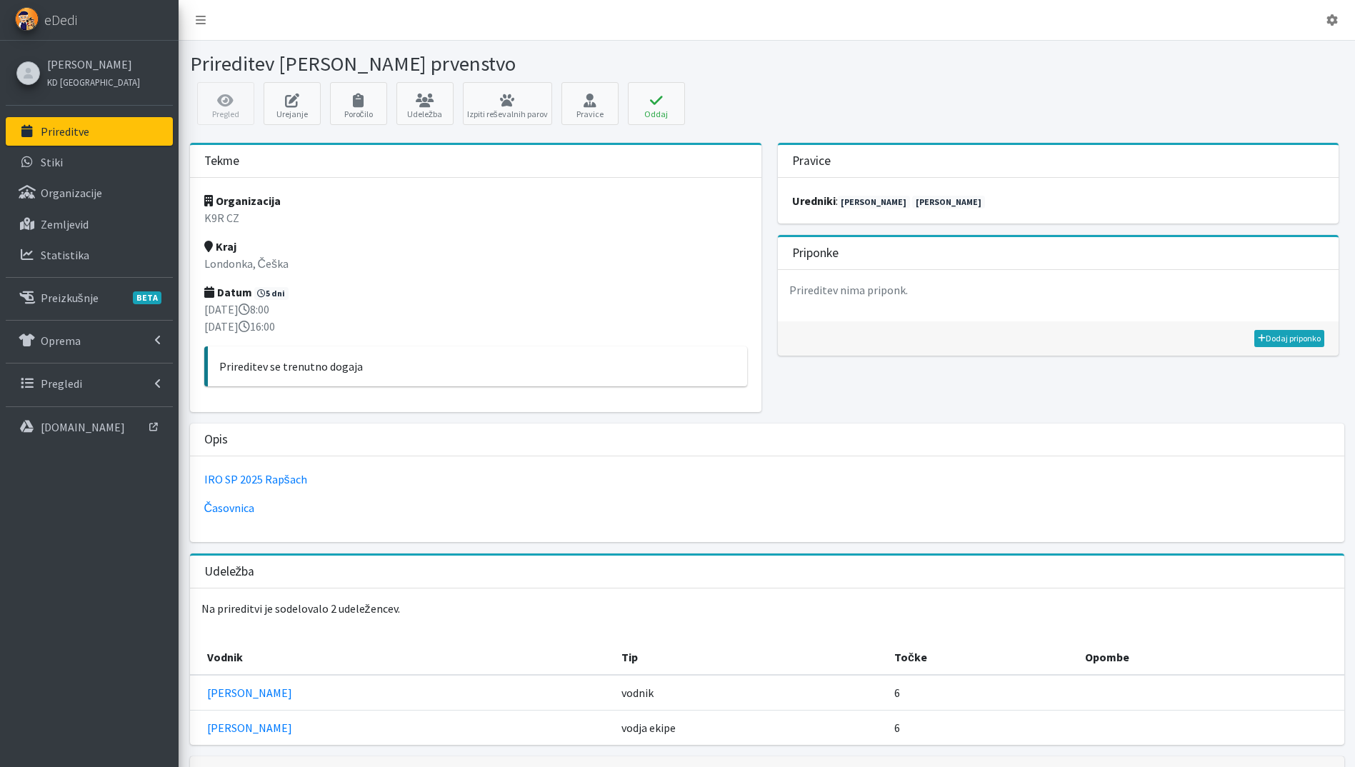
click at [98, 121] on link "Prireditve" at bounding box center [89, 131] width 167 height 29
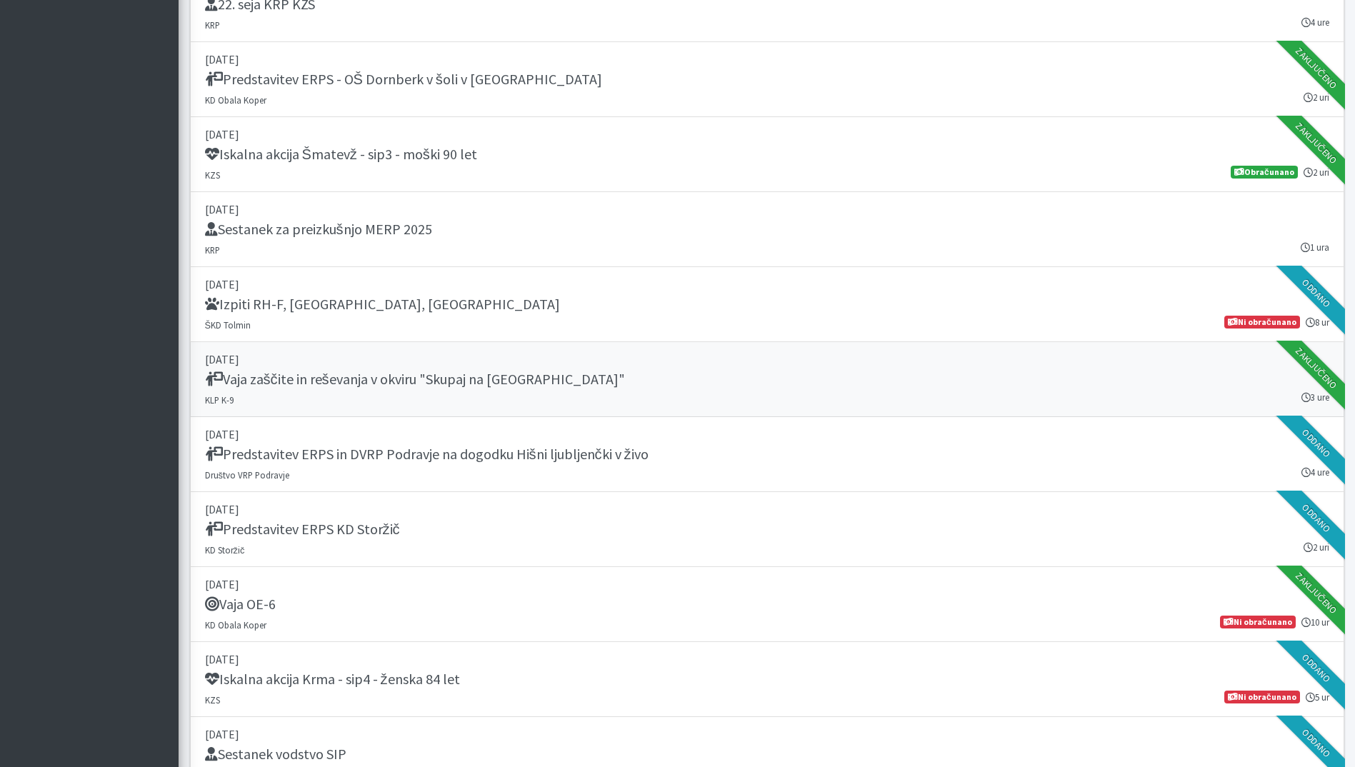
scroll to position [1714, 0]
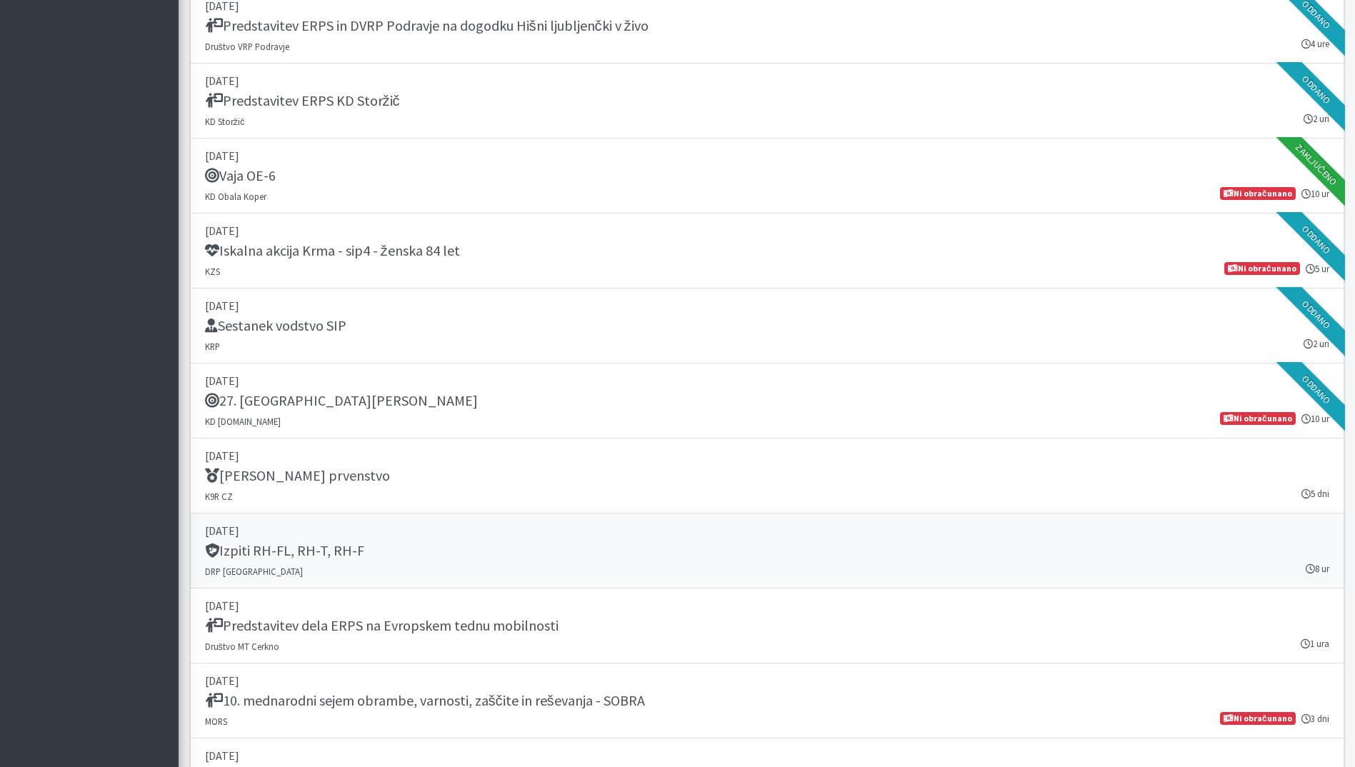
click at [569, 567] on link "20. september 2025 Izpiti RH-FL, RH-T, RH-F DRP Nova Gorica 8 ur" at bounding box center [767, 551] width 1154 height 75
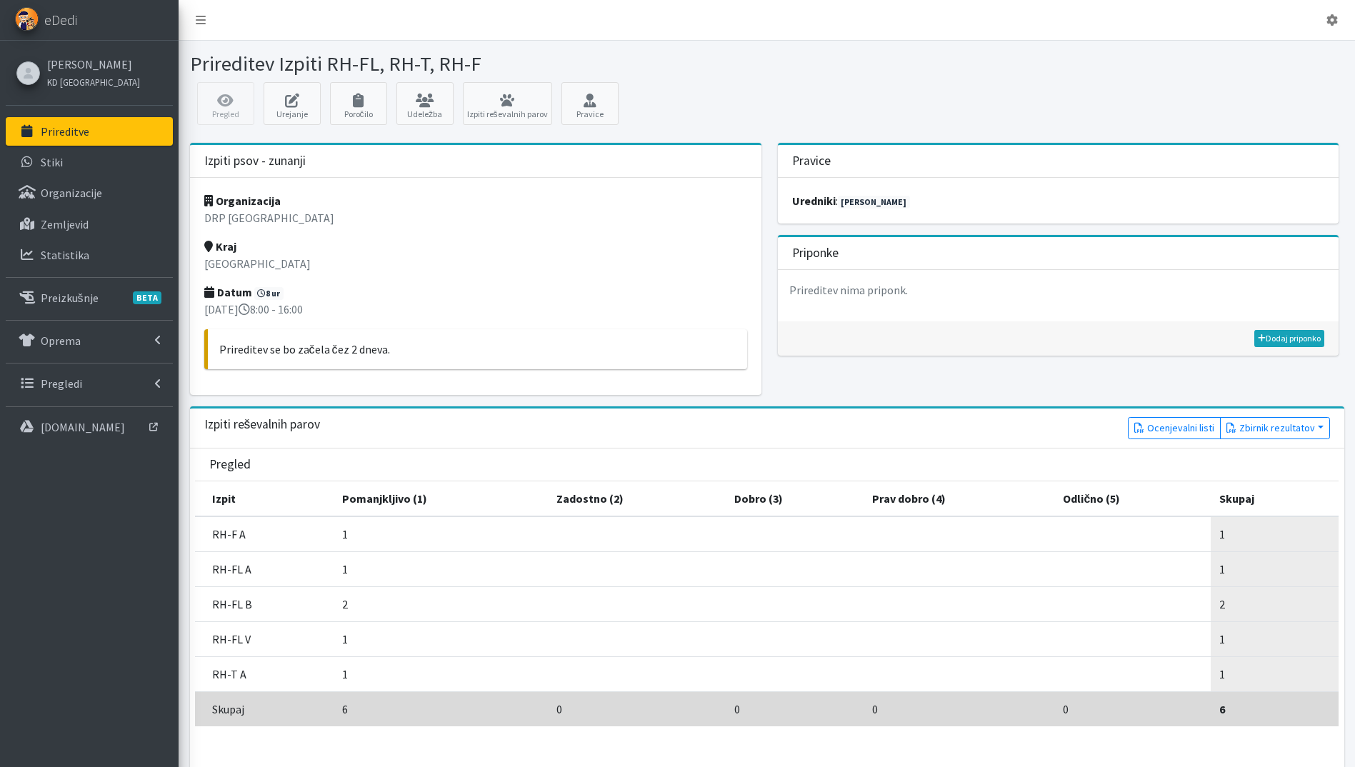
click at [95, 124] on link "Prireditve" at bounding box center [89, 131] width 167 height 29
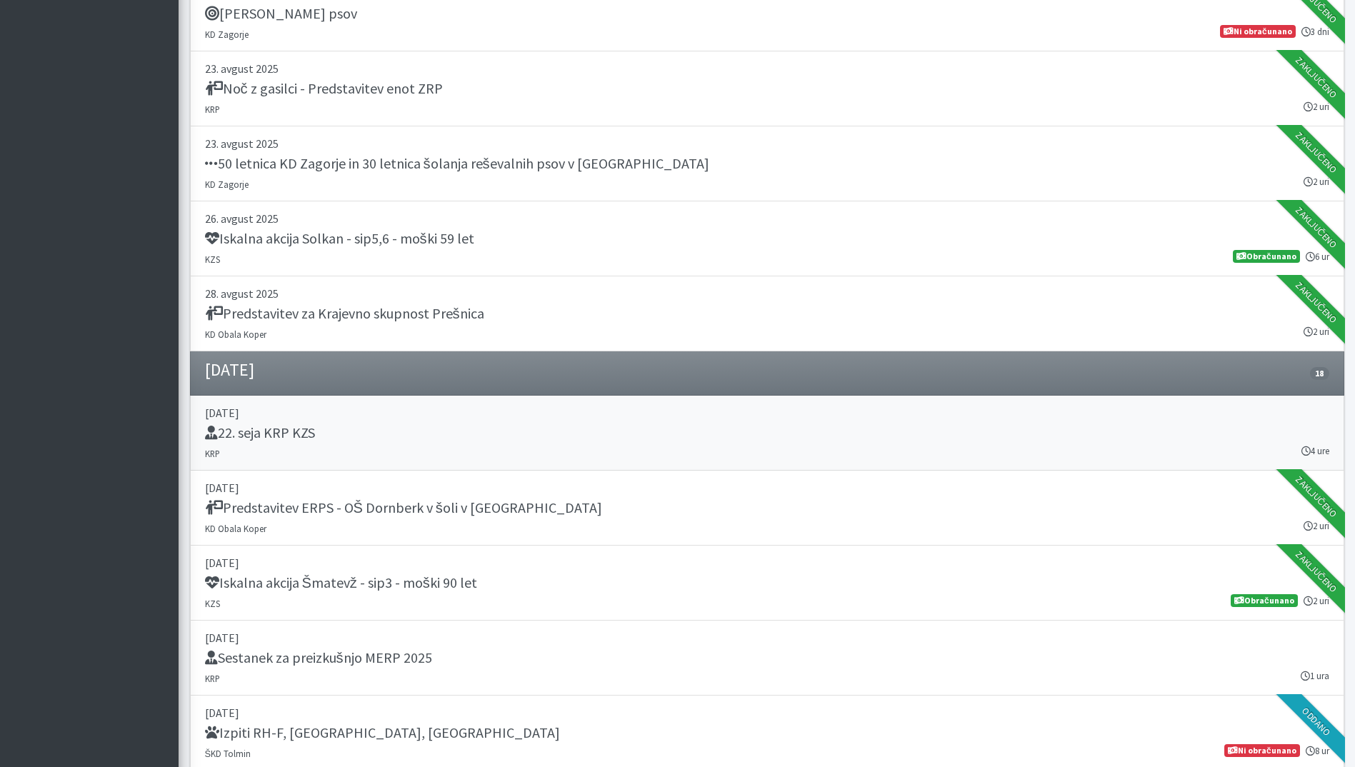
scroll to position [1286, 0]
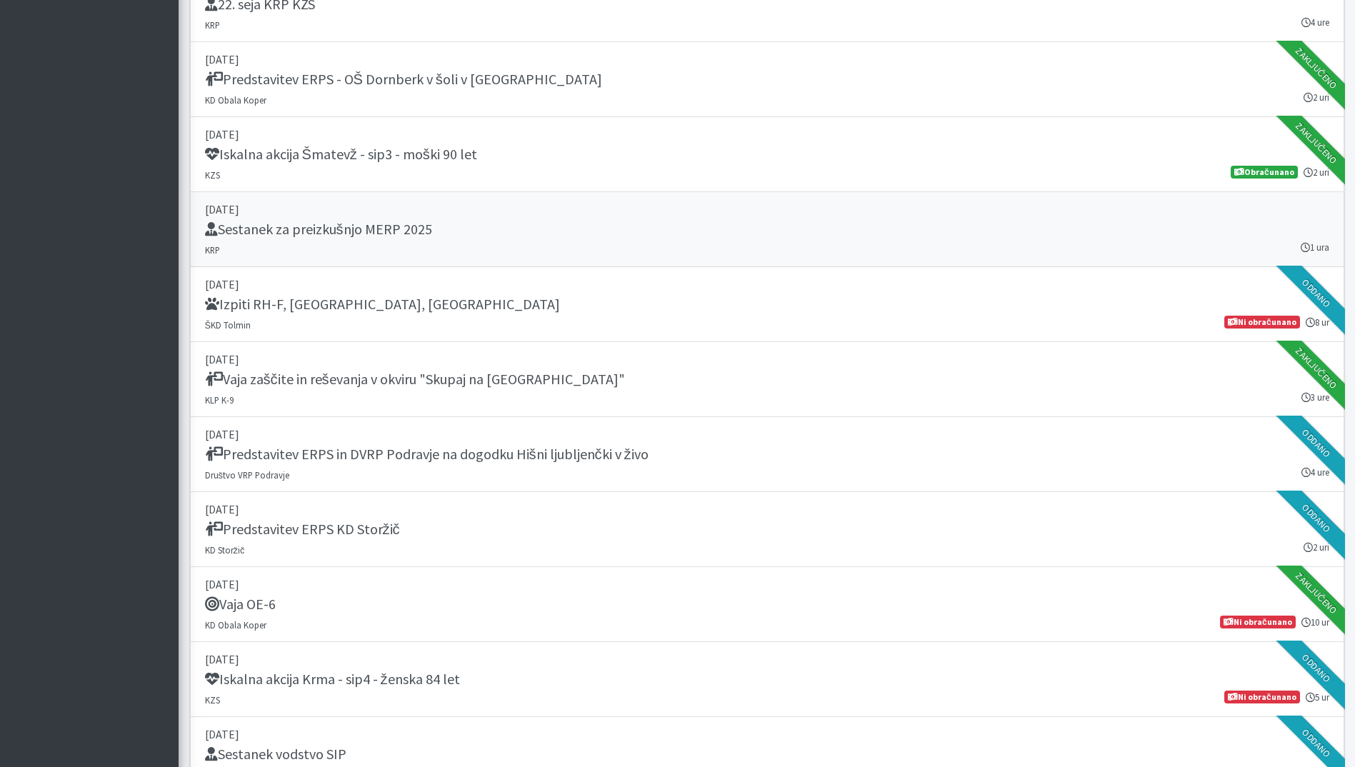
click at [536, 236] on div "Sestanek za preizkušnjo MERP 2025" at bounding box center [767, 231] width 1124 height 20
click at [498, 465] on div "Predstavitev ERPS in DVRP Podravje na dogodku Hišni ljubljenčki v živo" at bounding box center [767, 456] width 1124 height 20
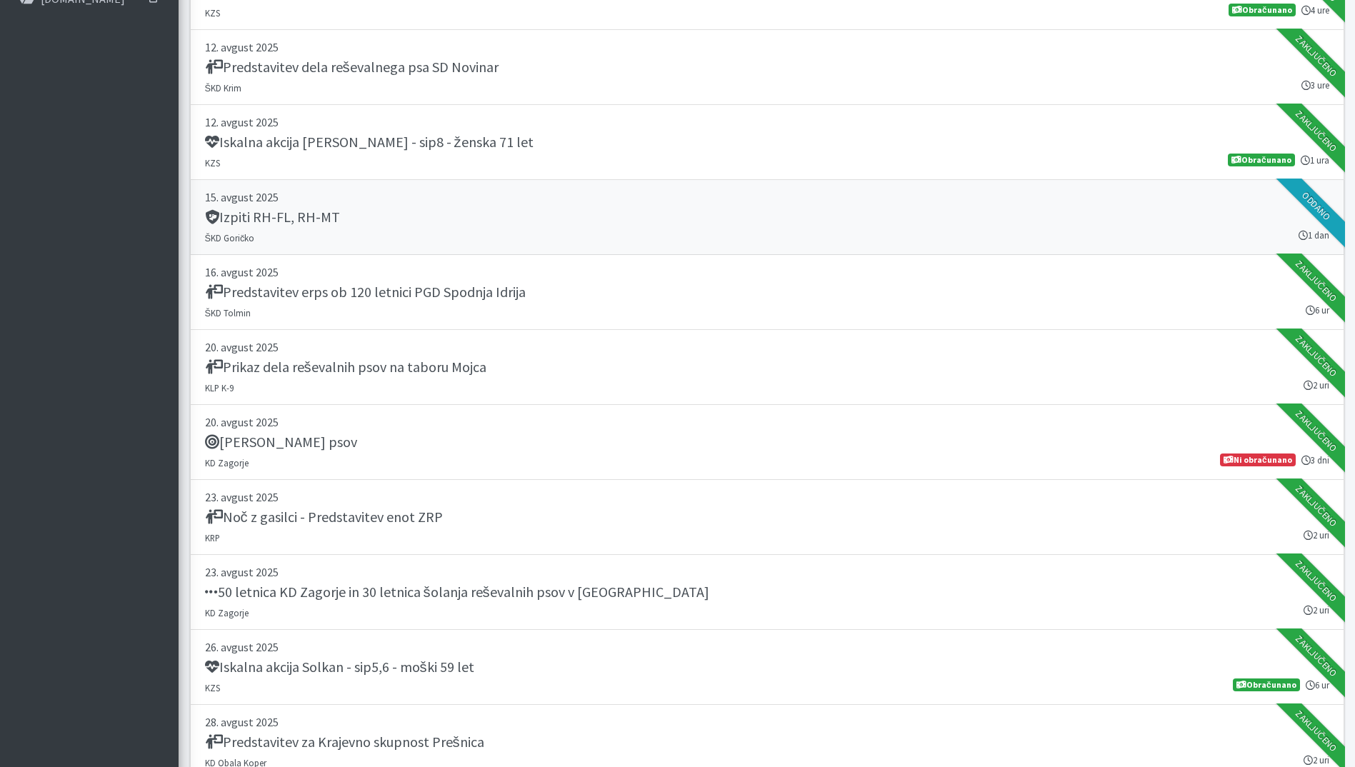
click at [639, 202] on p "15. avgust 2025" at bounding box center [767, 197] width 1124 height 17
